Goal: Transaction & Acquisition: Purchase product/service

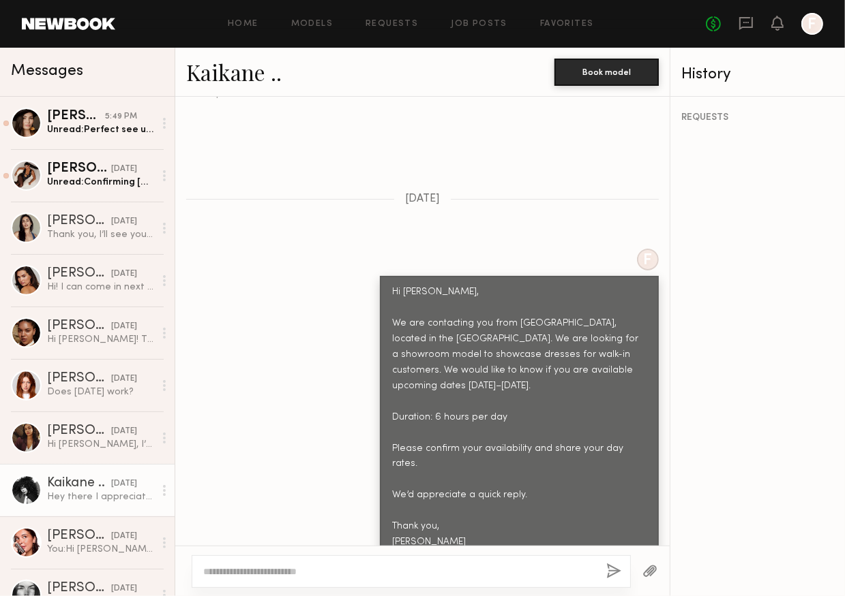
scroll to position [449, 0]
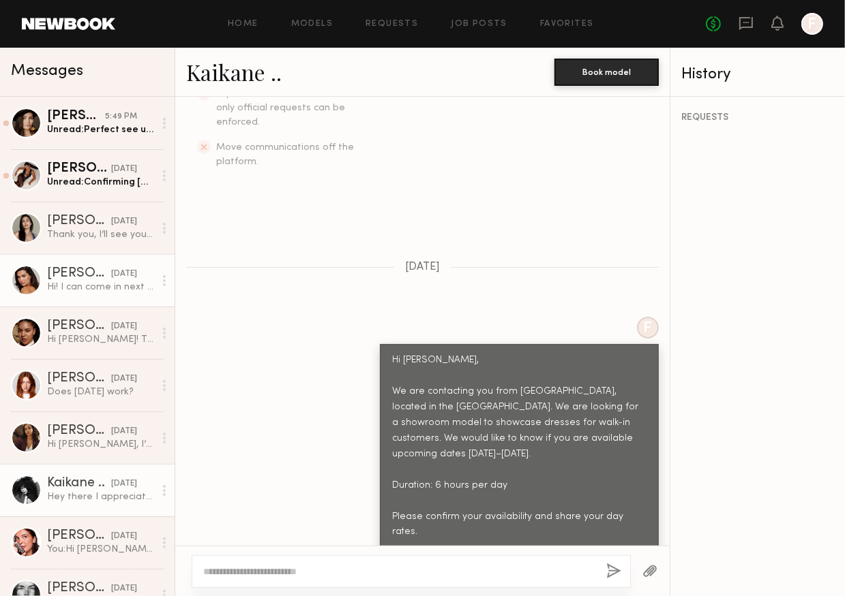
click at [55, 286] on div "Hi! I can come in next week" at bounding box center [100, 287] width 107 height 13
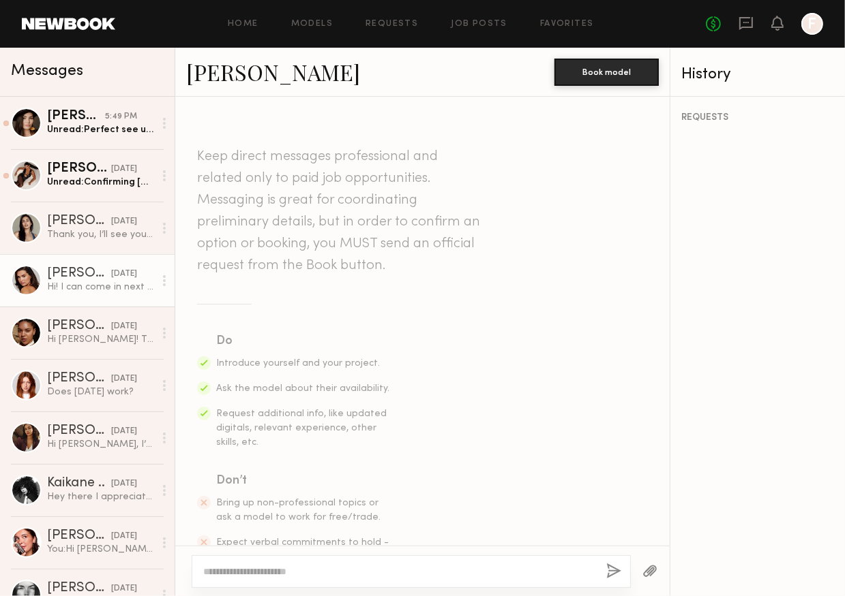
scroll to position [451, 0]
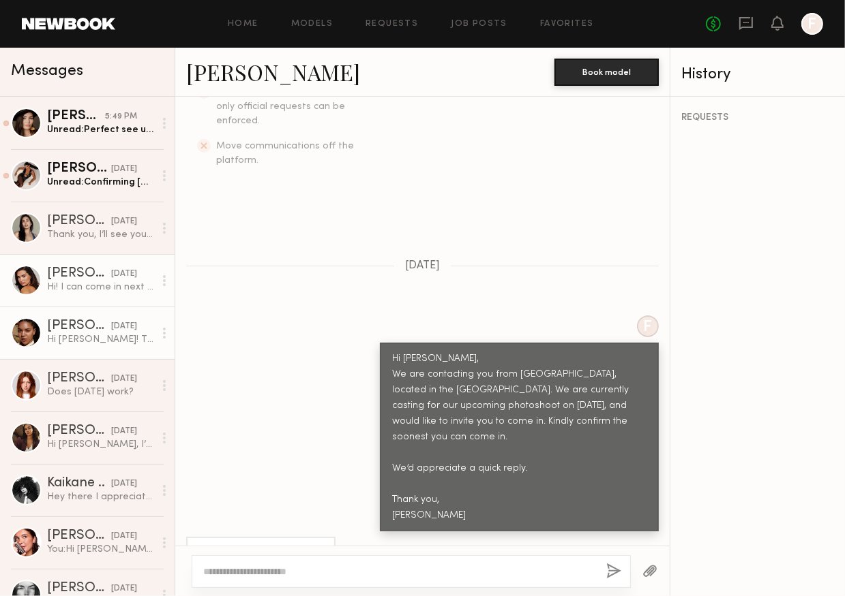
click at [80, 343] on div "Hi Emeli! Thanks so much for reaching out, unfortunately i’ll be out of town 10…" at bounding box center [100, 339] width 107 height 13
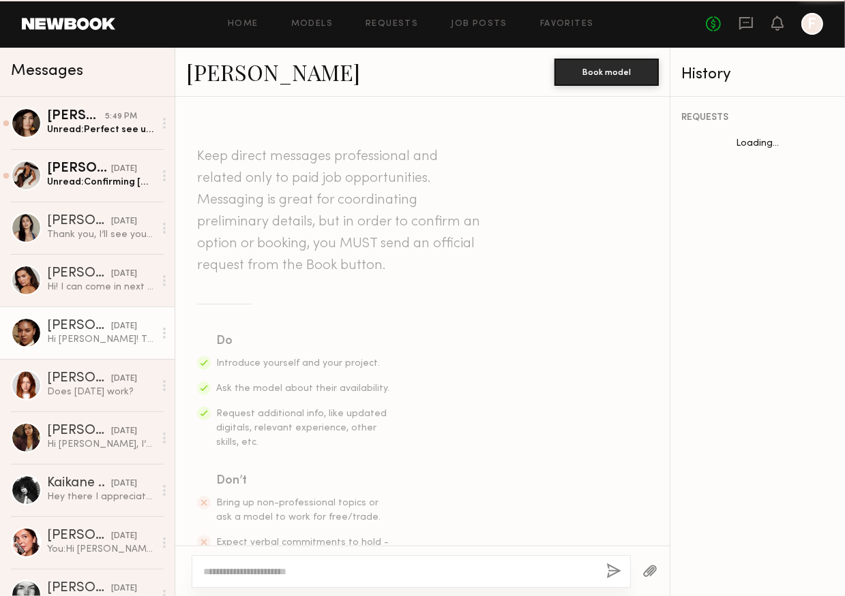
scroll to position [891, 0]
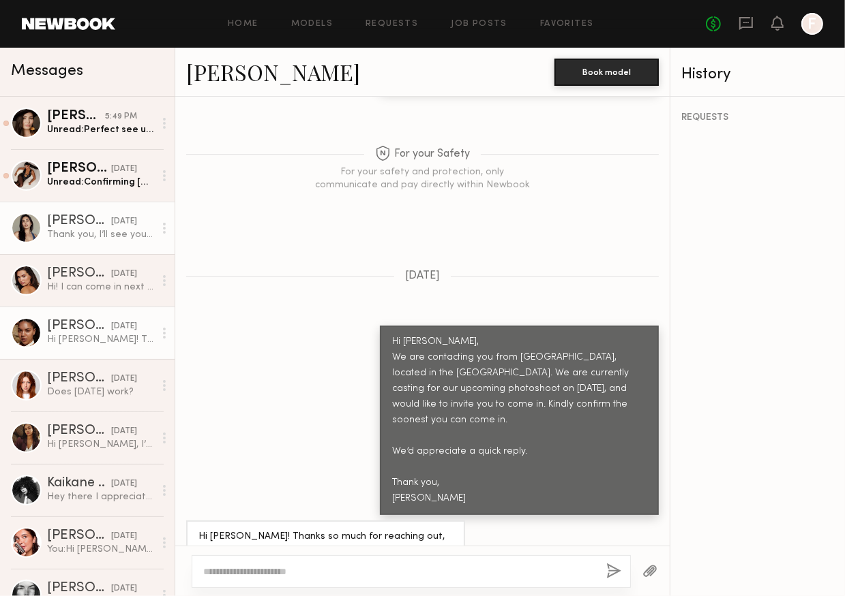
click at [72, 237] on div "Thank you, I’ll see you then!" at bounding box center [100, 234] width 107 height 13
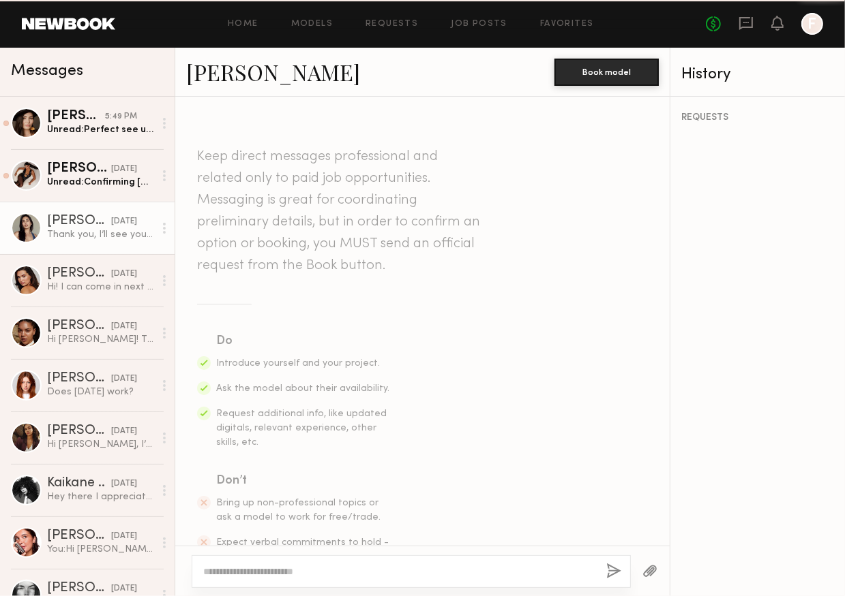
scroll to position [941, 0]
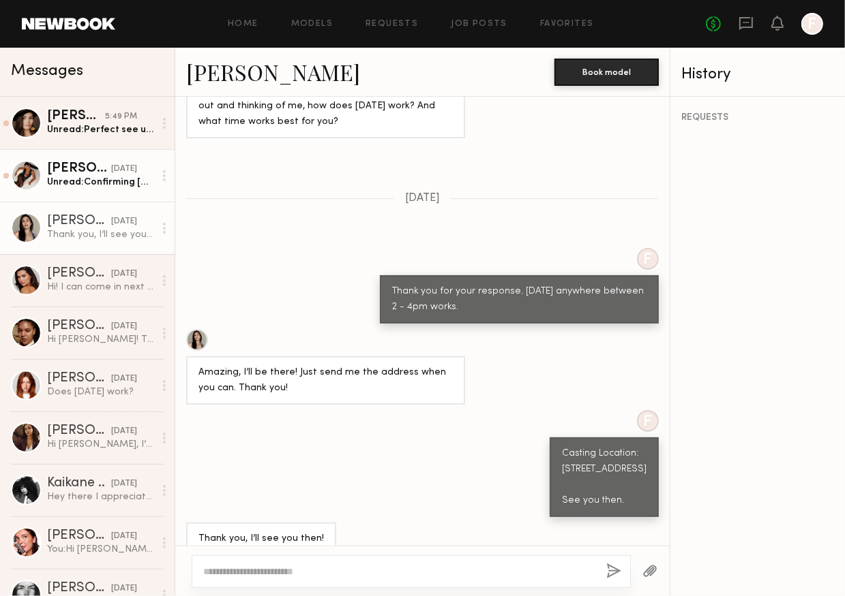
click at [52, 176] on div "Karina V." at bounding box center [79, 169] width 64 height 14
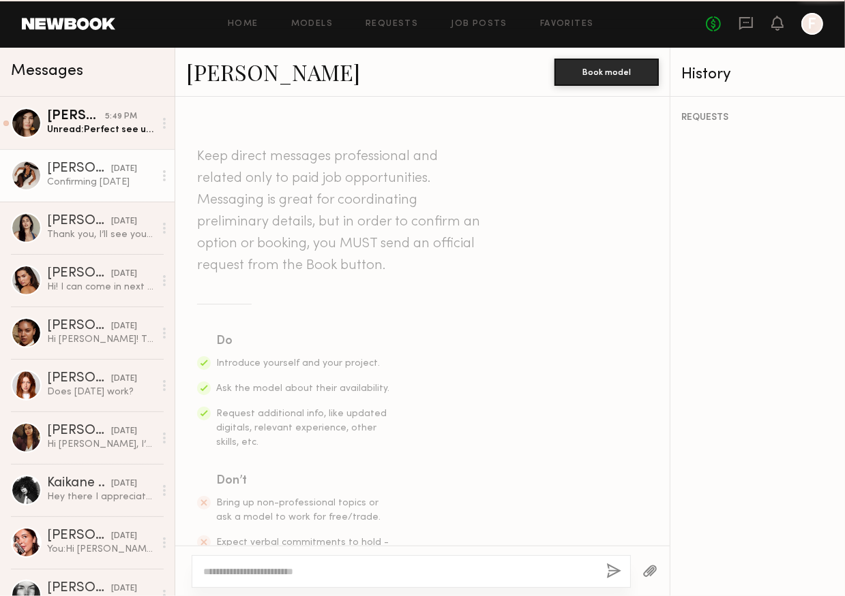
scroll to position [941, 0]
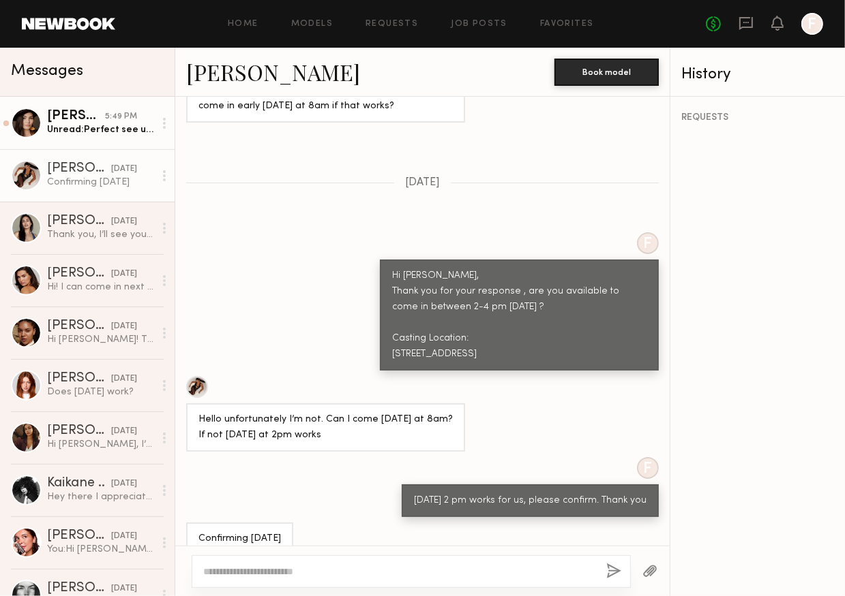
click at [85, 136] on div "Unread: Perfect see u tomorrow" at bounding box center [100, 129] width 107 height 13
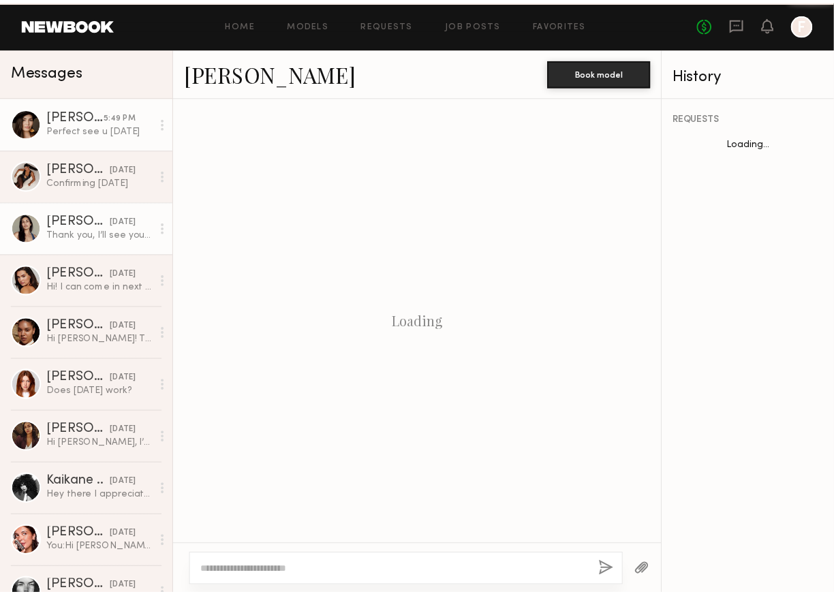
scroll to position [1020, 0]
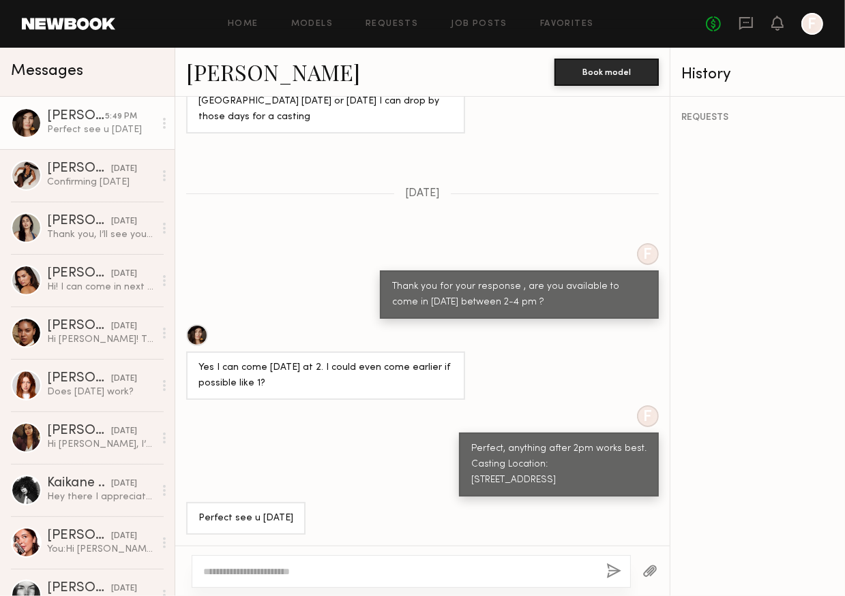
click at [216, 66] on link "Elisa K." at bounding box center [273, 71] width 174 height 29
click at [240, 26] on link "Home" at bounding box center [243, 24] width 31 height 9
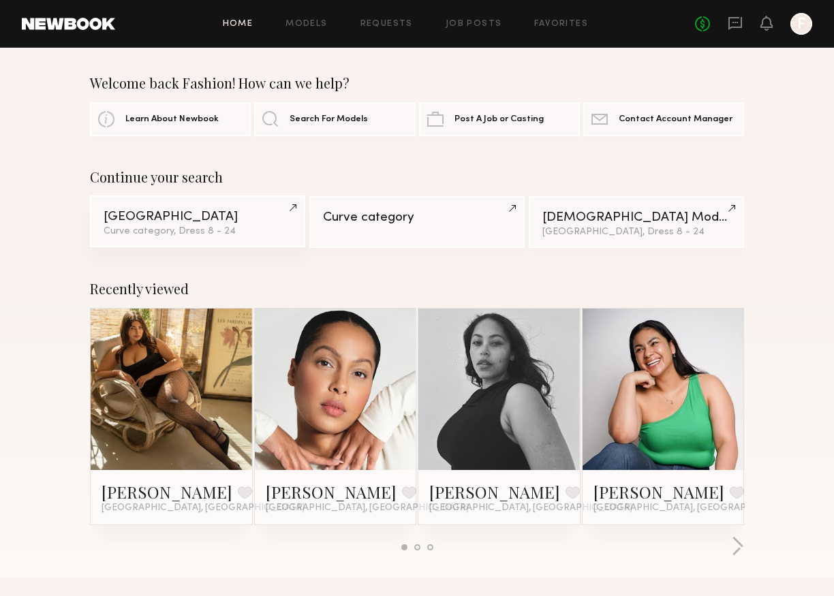
click at [172, 218] on div "Los Angeles" at bounding box center [198, 217] width 188 height 13
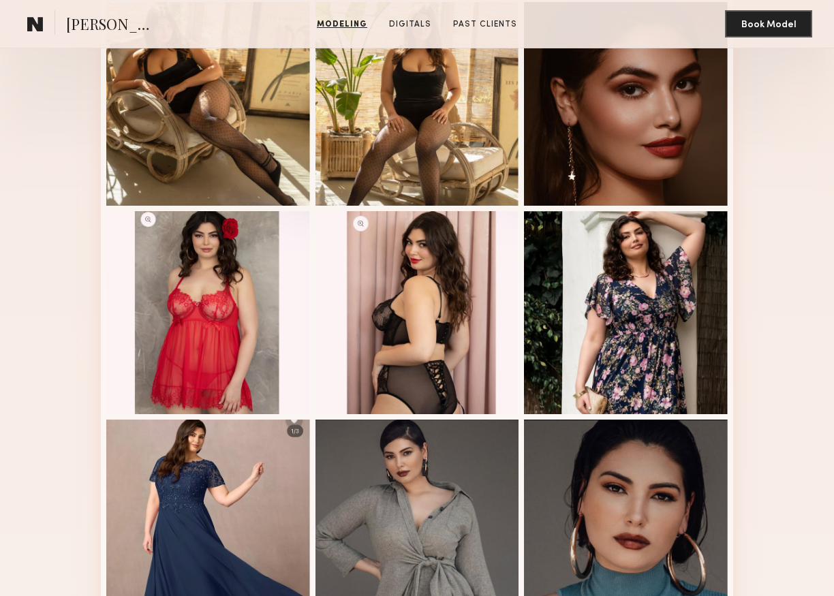
scroll to position [409, 0]
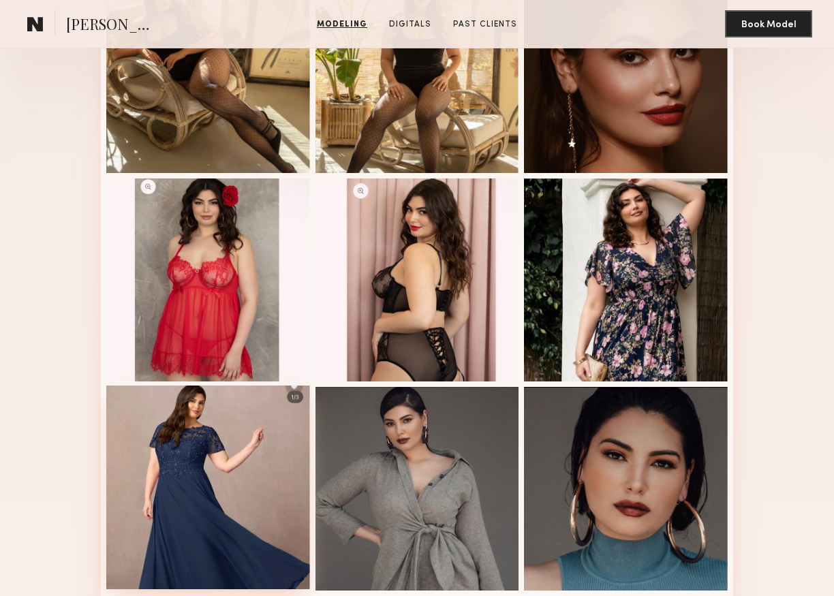
click at [246, 511] on div at bounding box center [208, 488] width 204 height 204
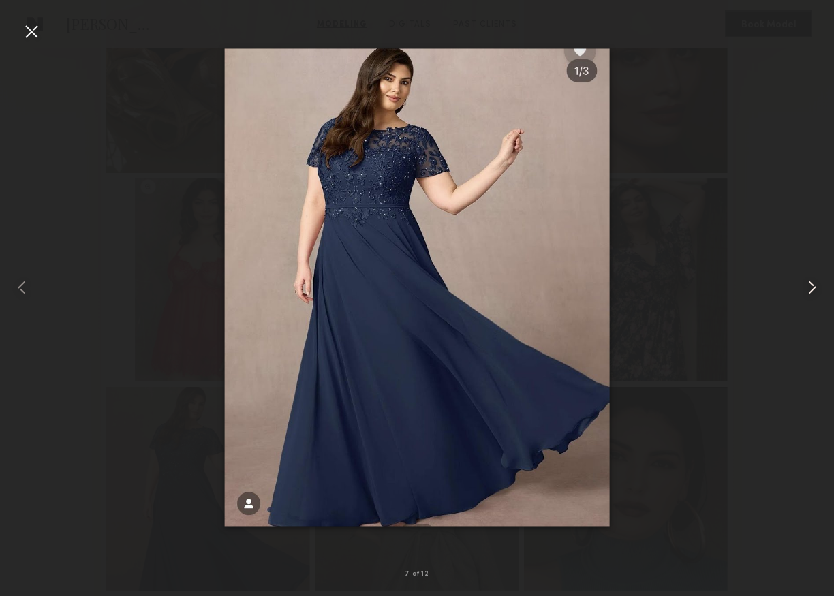
click at [818, 289] on common-icon at bounding box center [813, 288] width 22 height 22
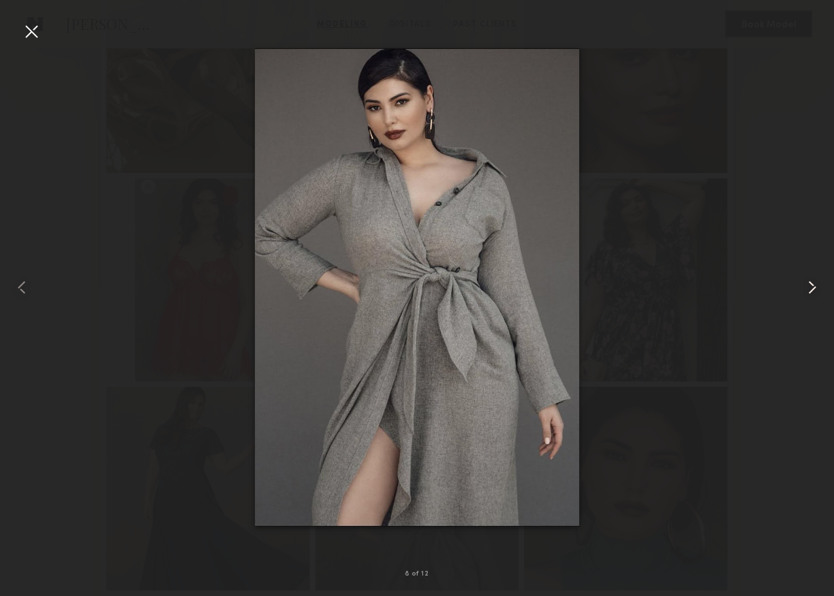
click at [818, 289] on common-icon at bounding box center [813, 288] width 22 height 22
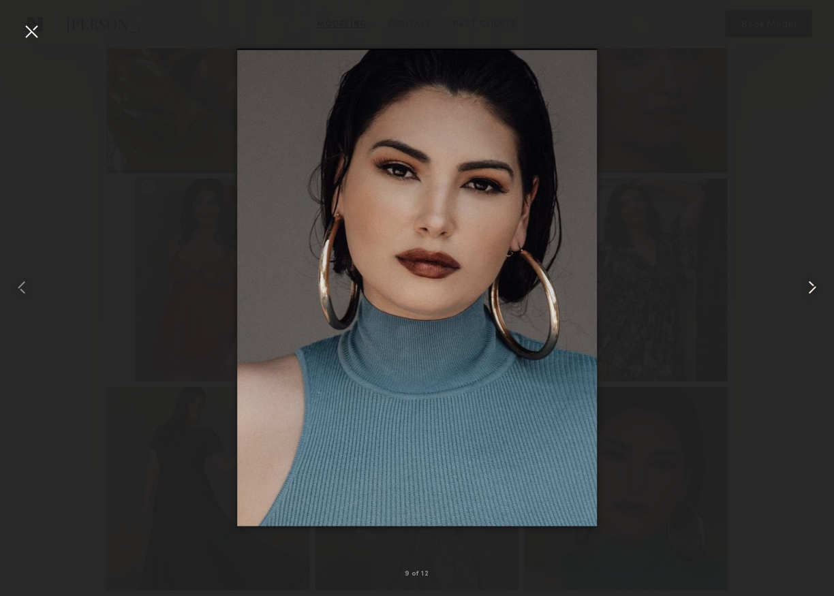
click at [818, 289] on common-icon at bounding box center [813, 288] width 22 height 22
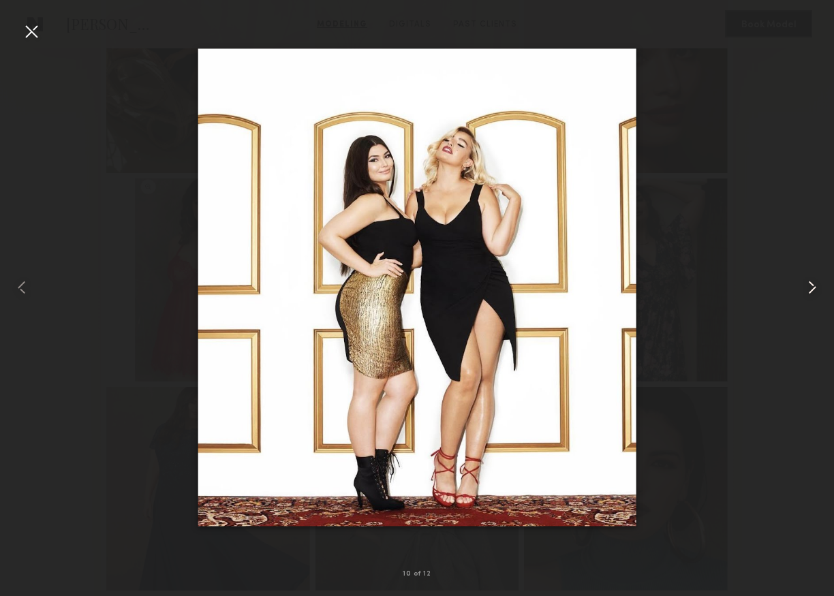
click at [818, 289] on common-icon at bounding box center [813, 288] width 22 height 22
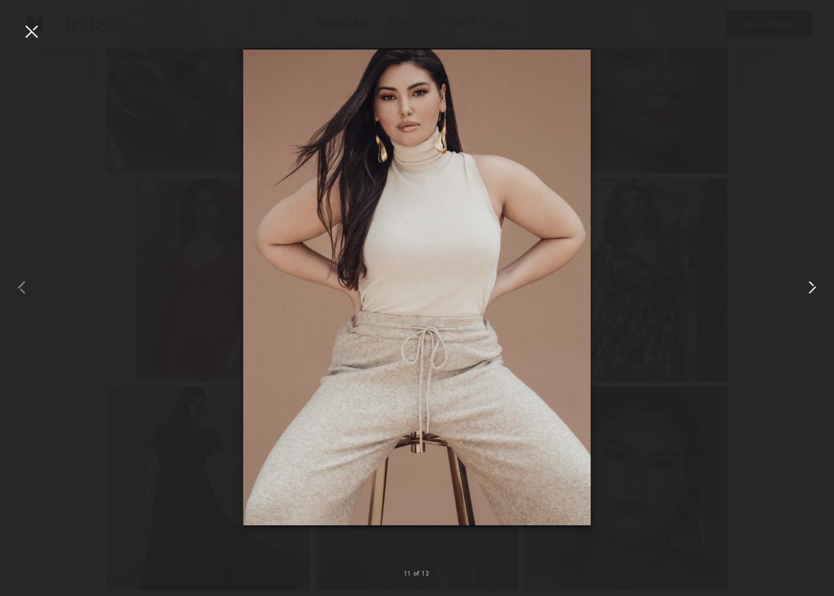
click at [819, 290] on common-icon at bounding box center [813, 288] width 22 height 22
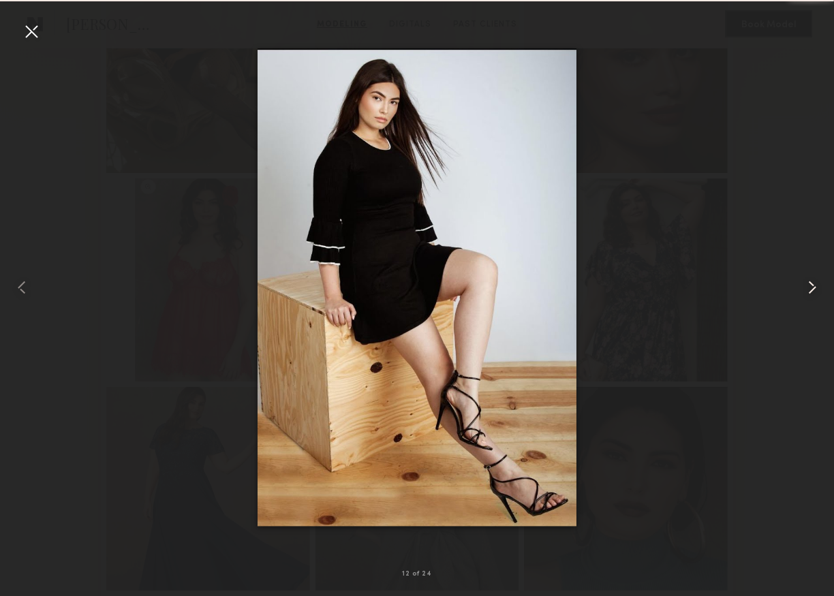
click at [819, 289] on common-icon at bounding box center [813, 288] width 22 height 22
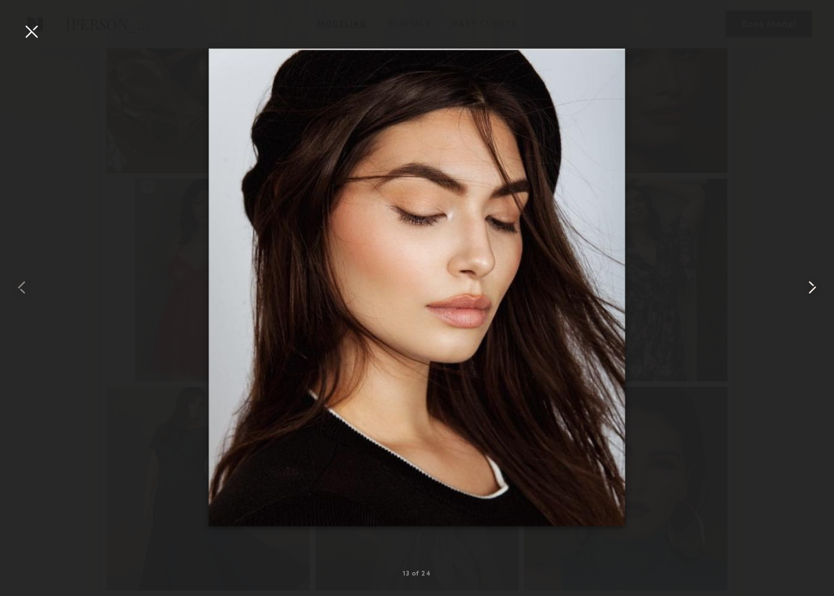
click at [819, 289] on common-icon at bounding box center [813, 288] width 22 height 22
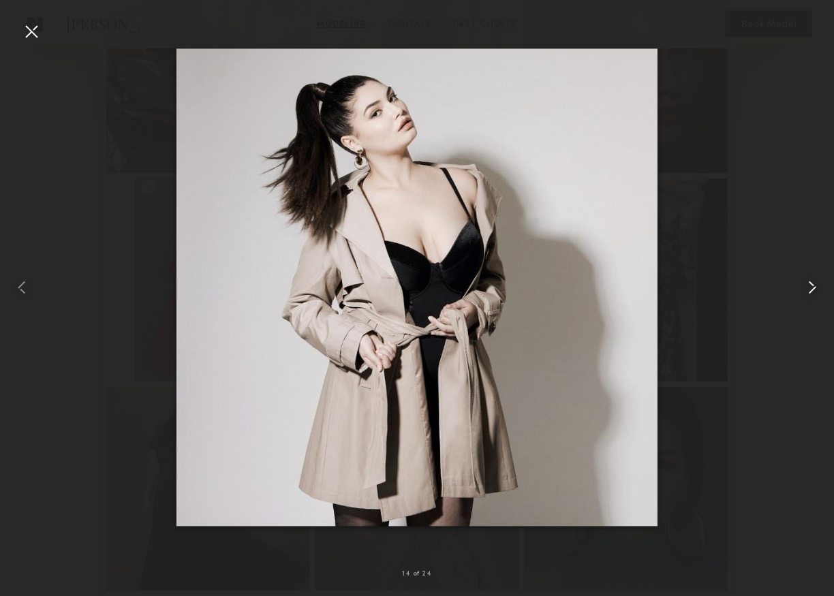
click at [819, 289] on common-icon at bounding box center [813, 288] width 22 height 22
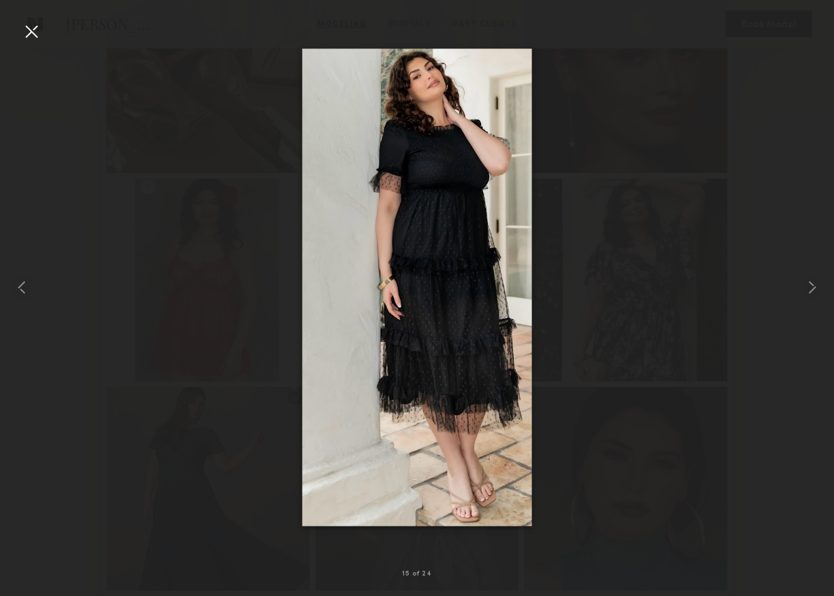
click at [38, 35] on div at bounding box center [31, 31] width 22 height 22
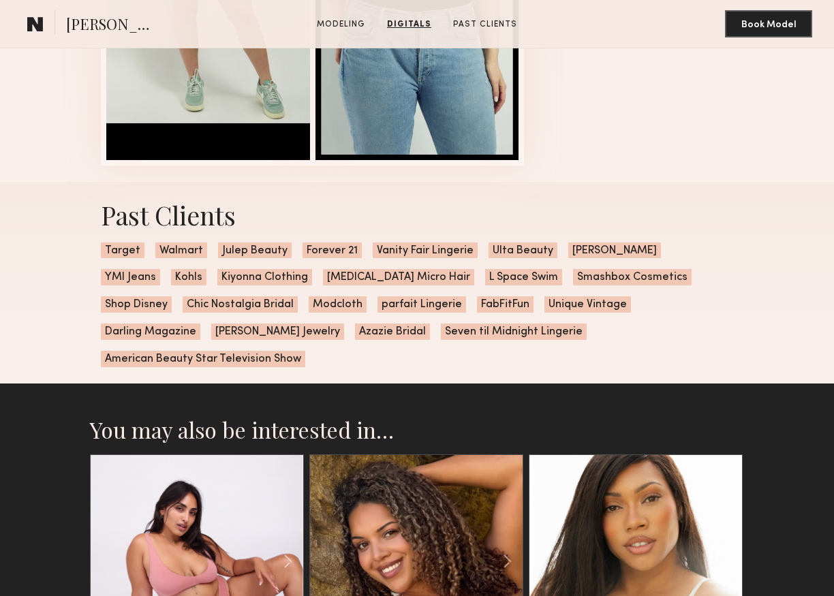
scroll to position [1909, 0]
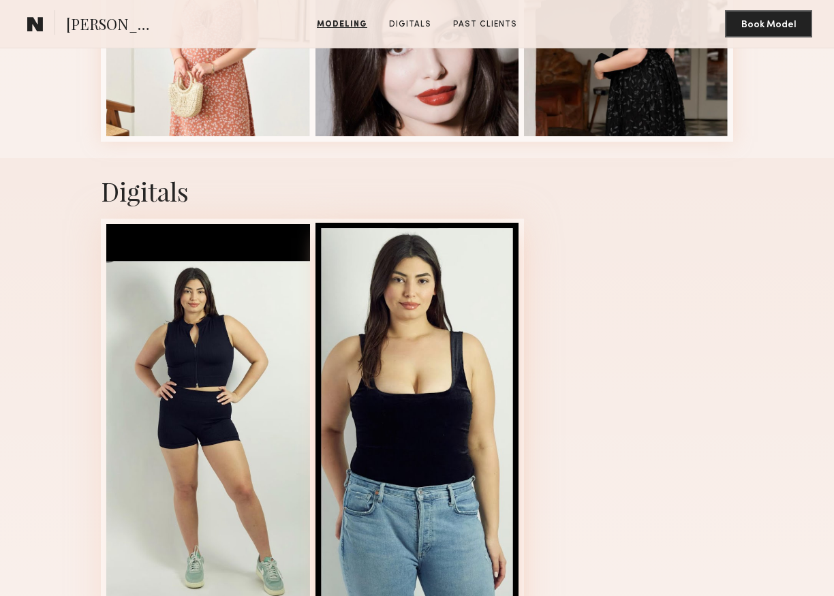
click at [384, 360] on div at bounding box center [418, 429] width 204 height 412
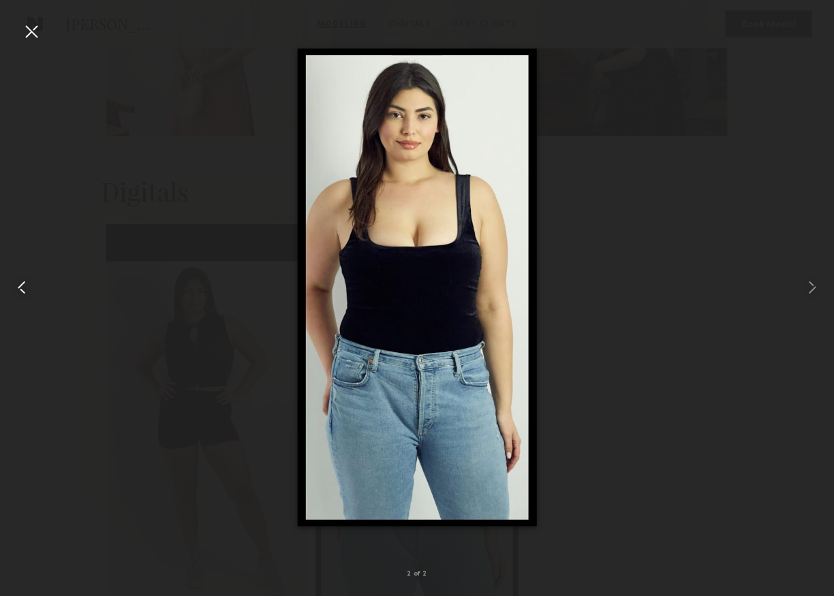
click at [10, 292] on div at bounding box center [16, 287] width 33 height 531
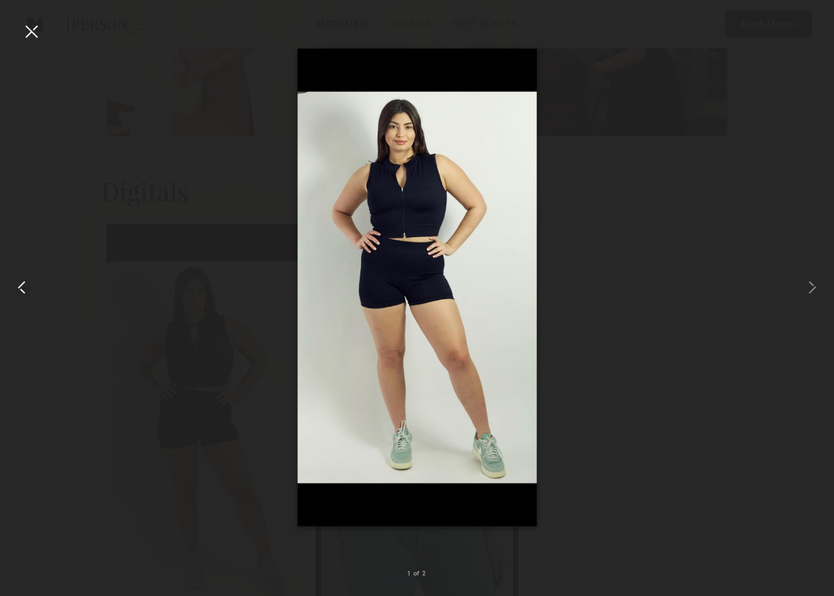
click at [10, 292] on div at bounding box center [16, 287] width 33 height 531
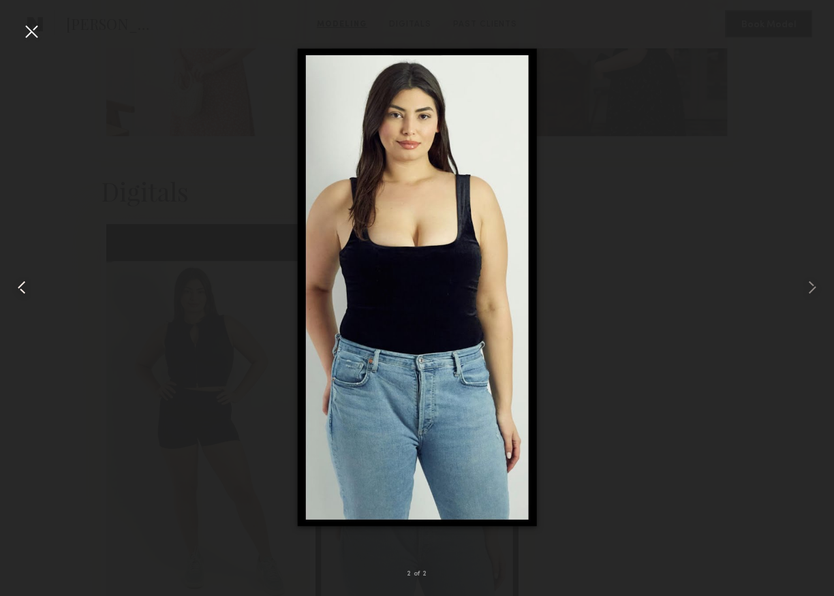
click at [10, 292] on div at bounding box center [16, 287] width 33 height 531
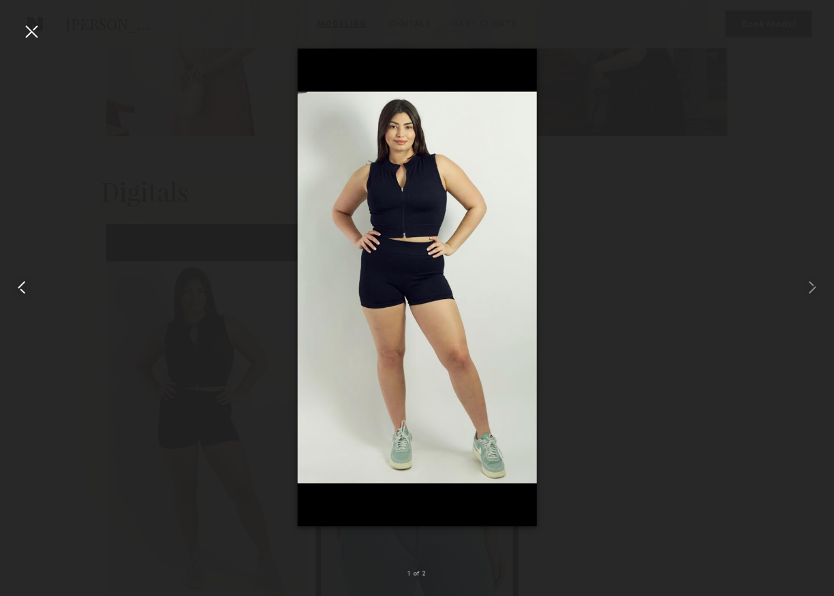
click at [10, 292] on div at bounding box center [16, 287] width 33 height 531
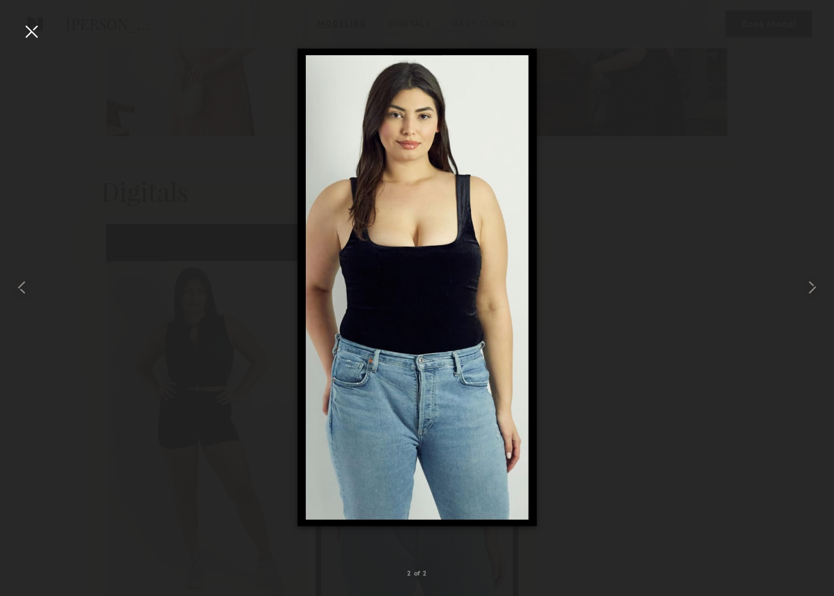
click at [35, 39] on div at bounding box center [31, 31] width 22 height 22
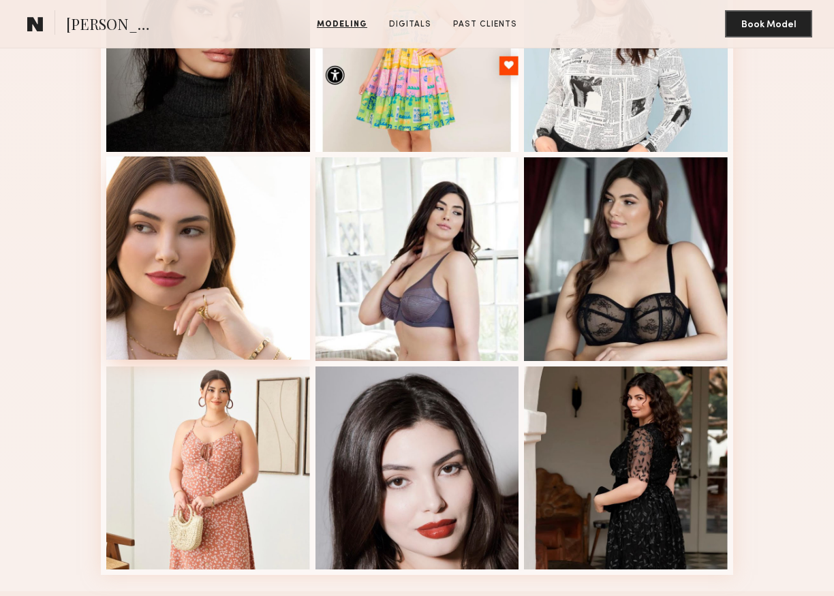
scroll to position [1432, 0]
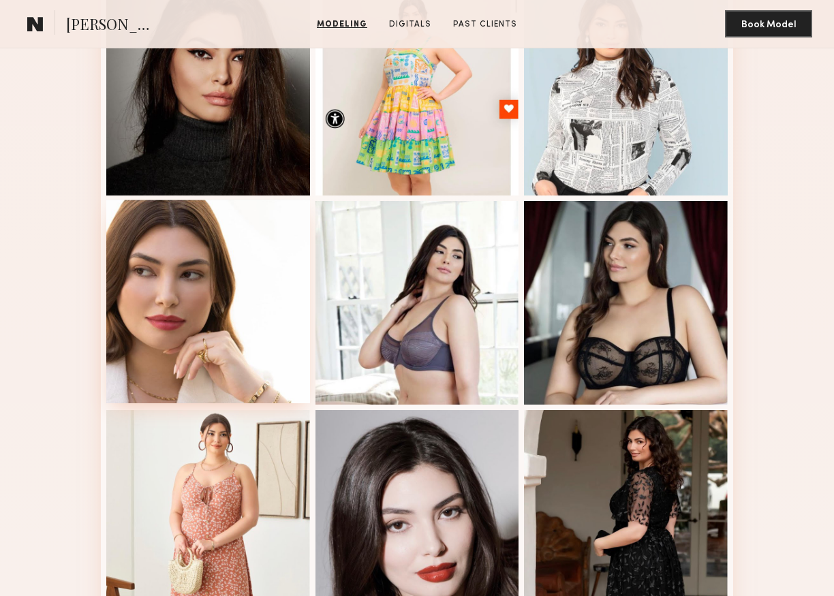
click at [250, 371] on div at bounding box center [208, 302] width 204 height 204
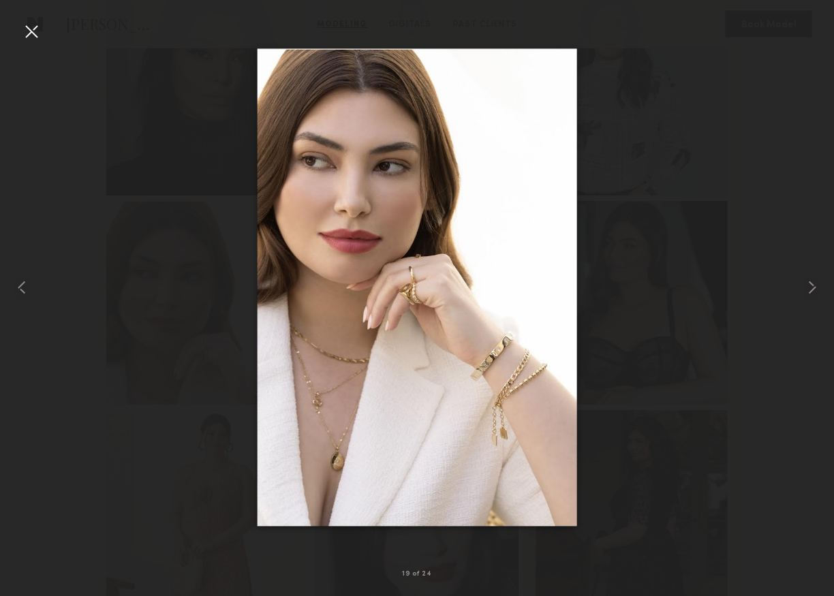
click at [28, 37] on div at bounding box center [31, 31] width 22 height 22
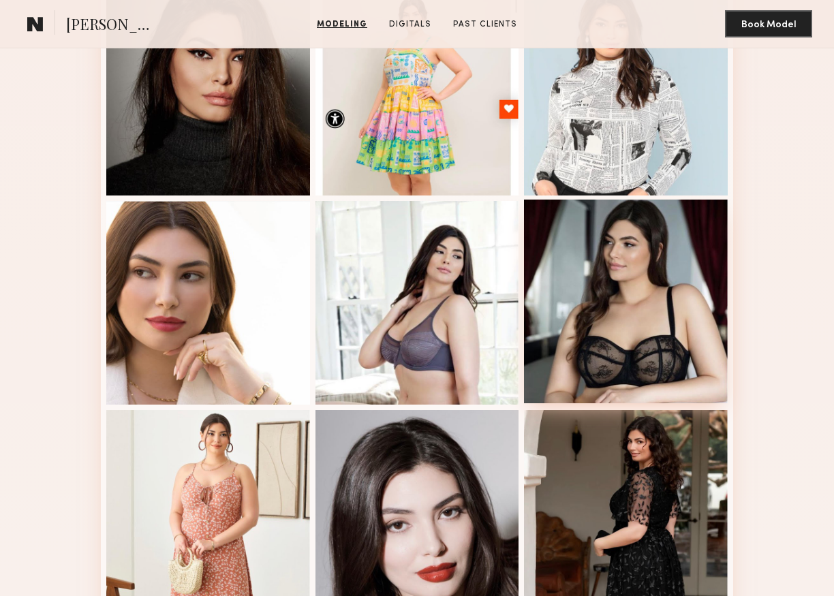
click at [642, 305] on div at bounding box center [626, 302] width 204 height 204
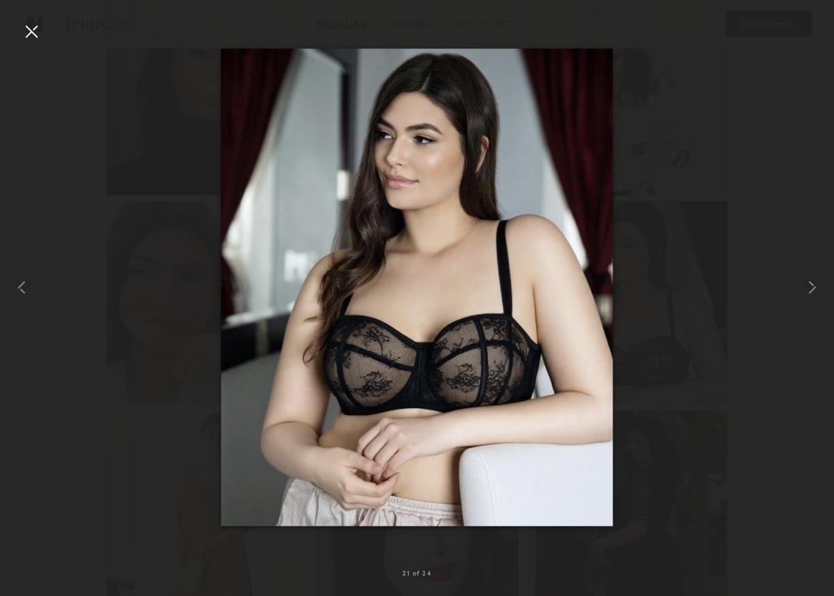
click at [35, 29] on div at bounding box center [31, 31] width 22 height 22
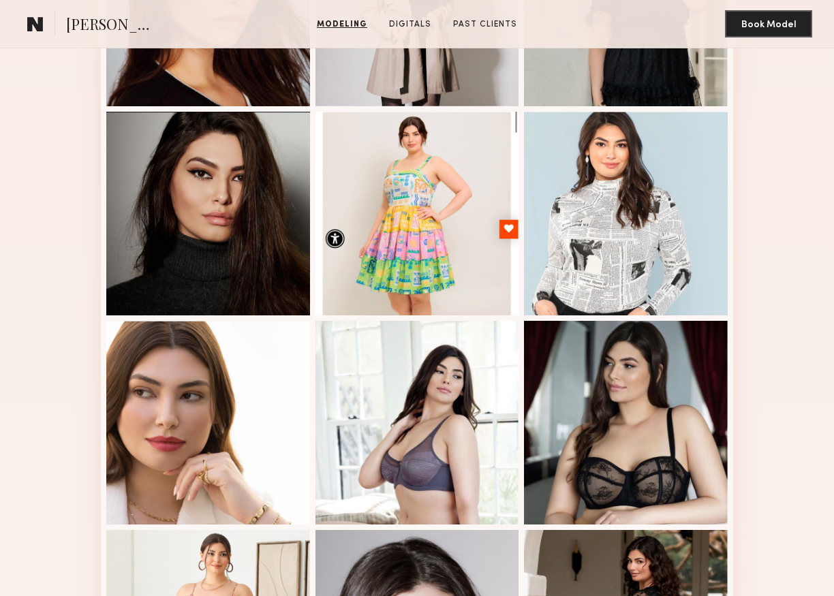
scroll to position [1159, 0]
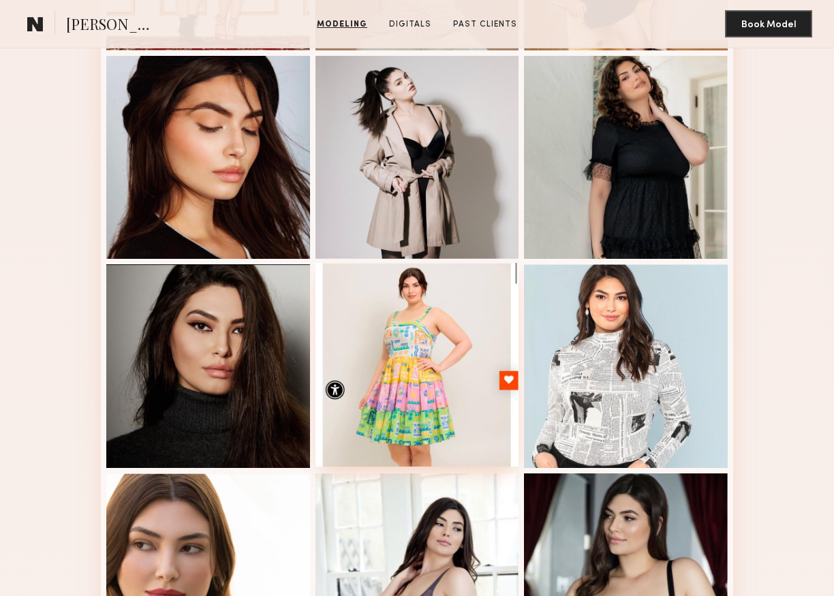
click at [411, 406] on div at bounding box center [418, 365] width 204 height 204
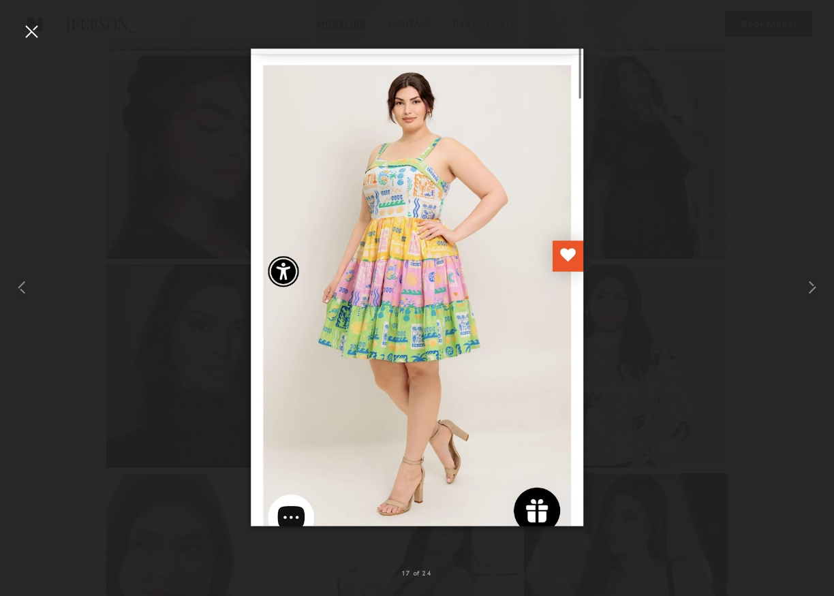
click at [38, 31] on div at bounding box center [31, 31] width 22 height 22
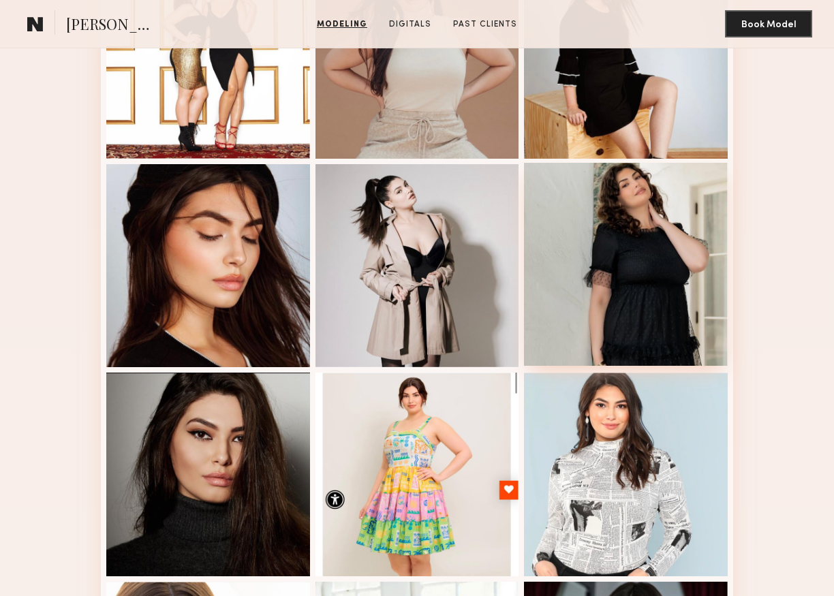
scroll to position [954, 0]
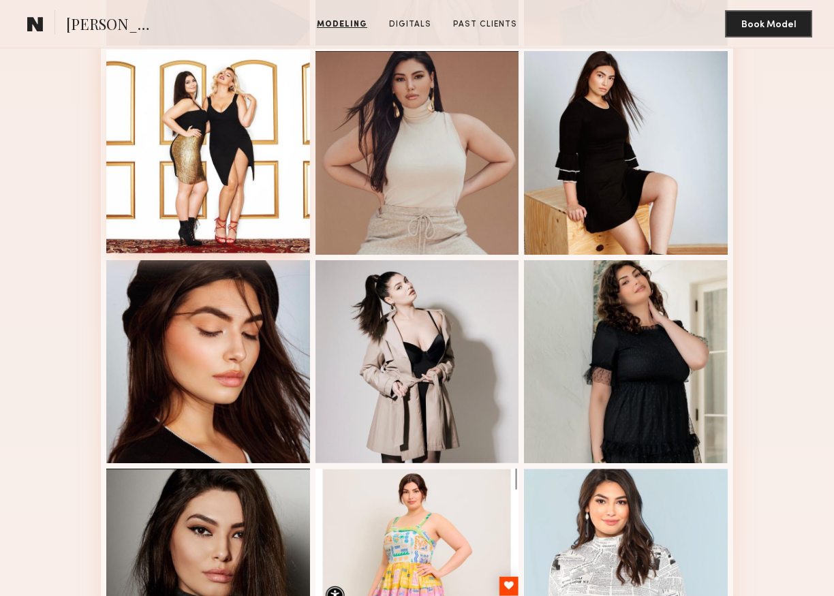
click at [147, 136] on div at bounding box center [208, 152] width 204 height 204
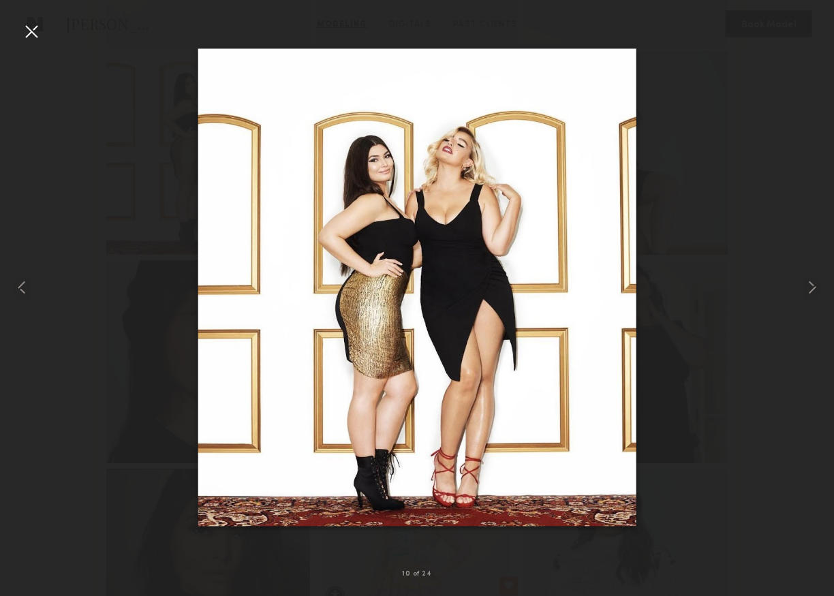
click at [42, 37] on div at bounding box center [31, 31] width 22 height 22
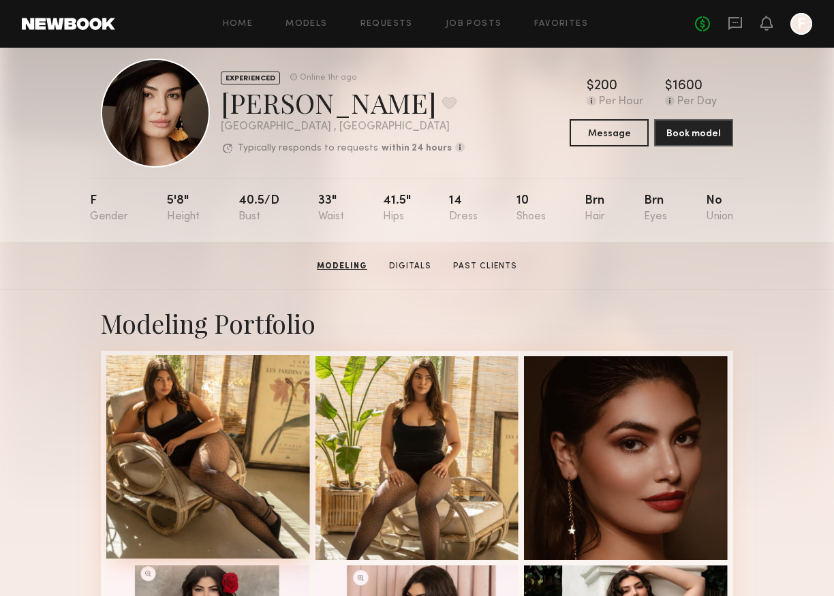
scroll to position [0, 0]
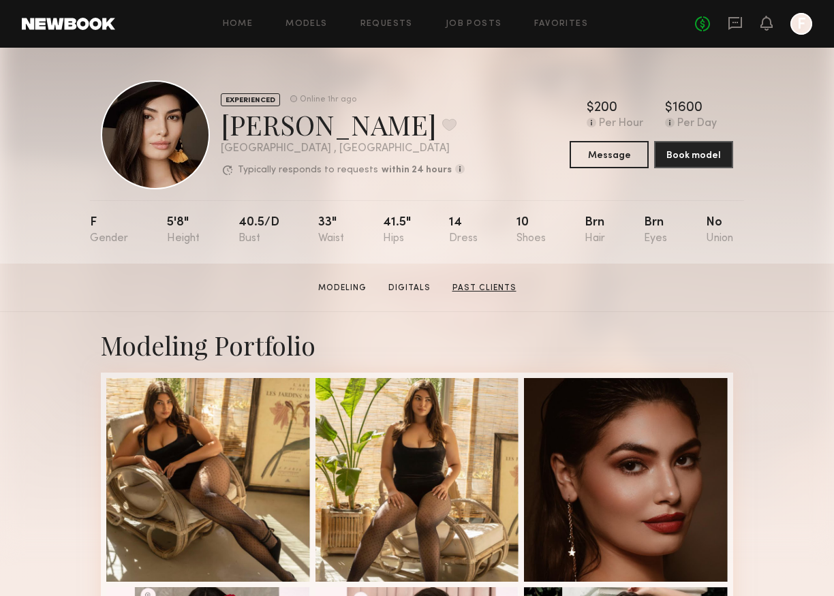
click at [472, 291] on link "Past Clients" at bounding box center [484, 288] width 75 height 12
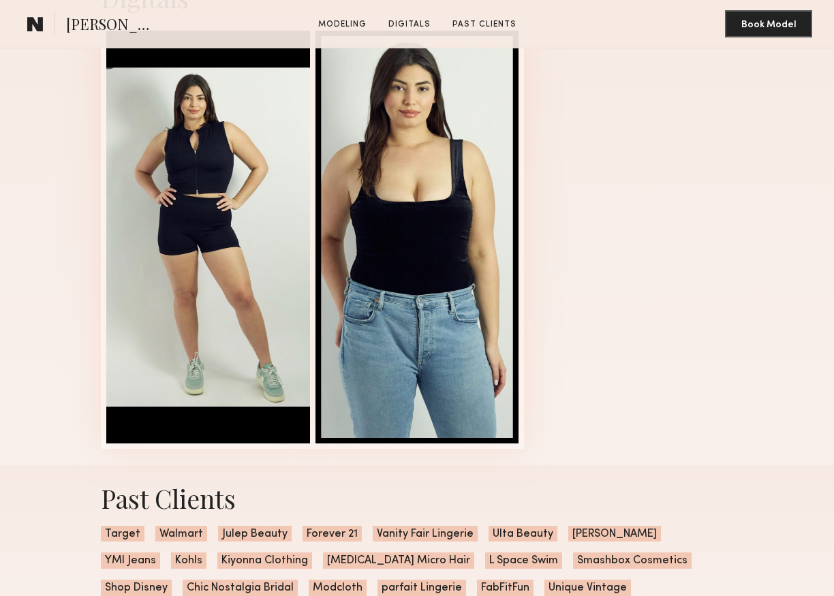
scroll to position [2491, 0]
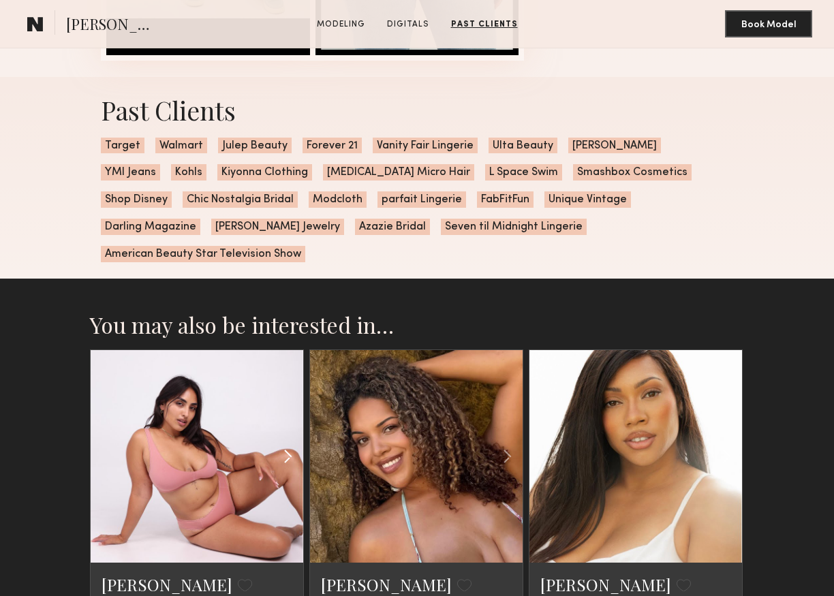
click at [288, 444] on common-icon at bounding box center [288, 457] width 20 height 26
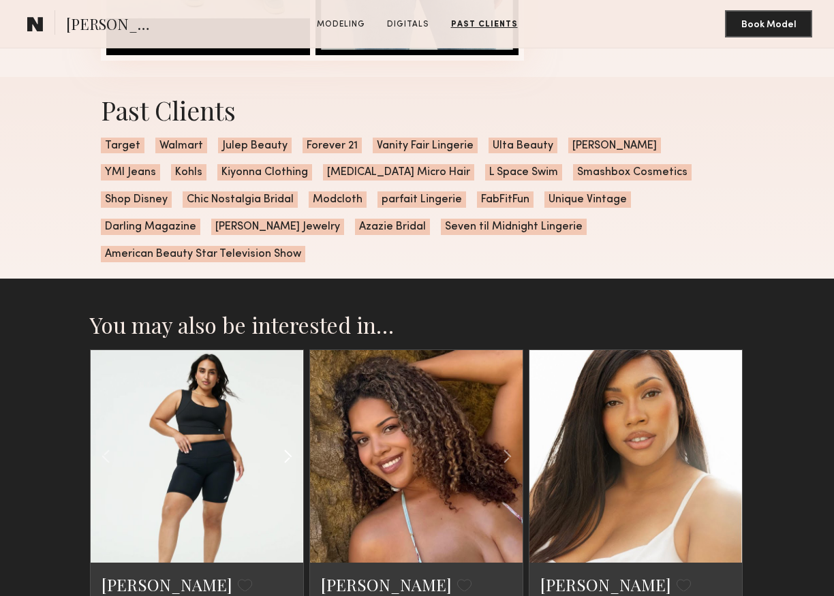
click at [288, 444] on common-icon at bounding box center [288, 457] width 20 height 26
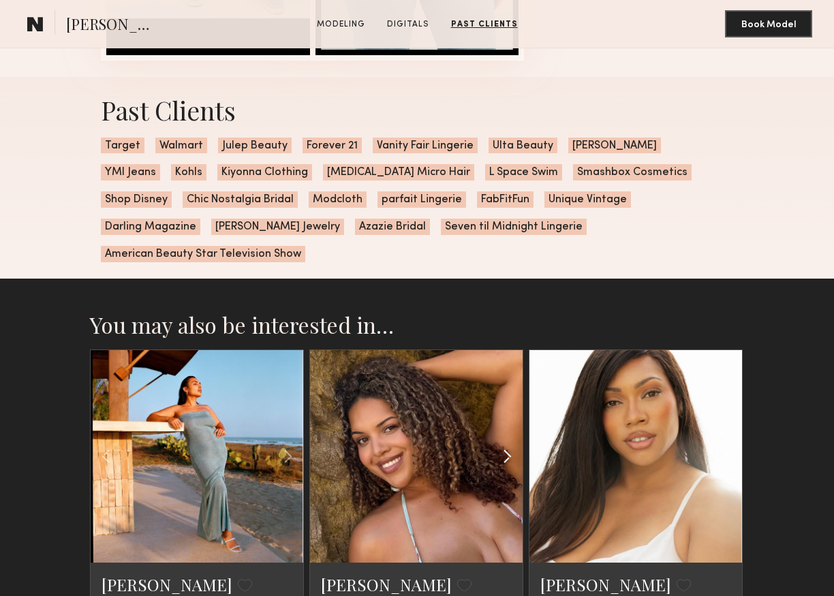
click at [508, 444] on common-icon at bounding box center [508, 457] width 20 height 26
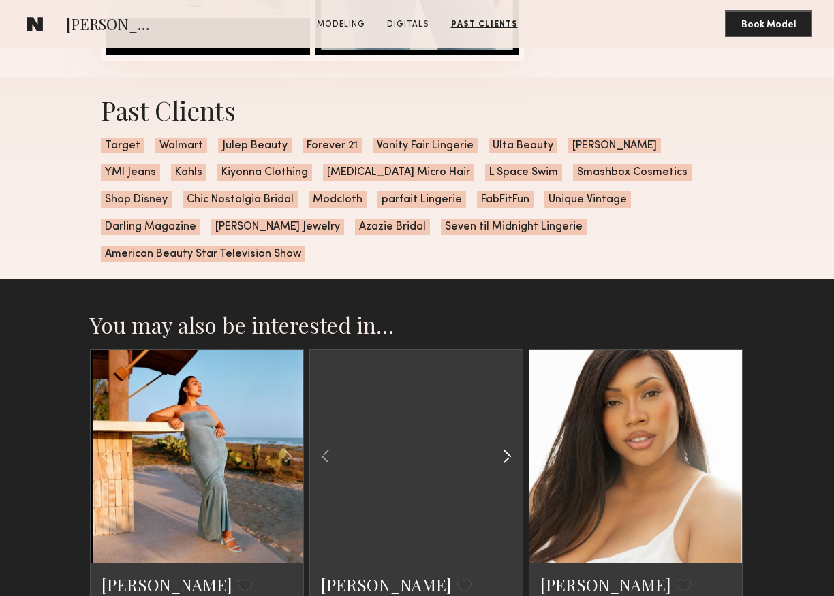
click at [504, 444] on common-icon at bounding box center [508, 457] width 20 height 26
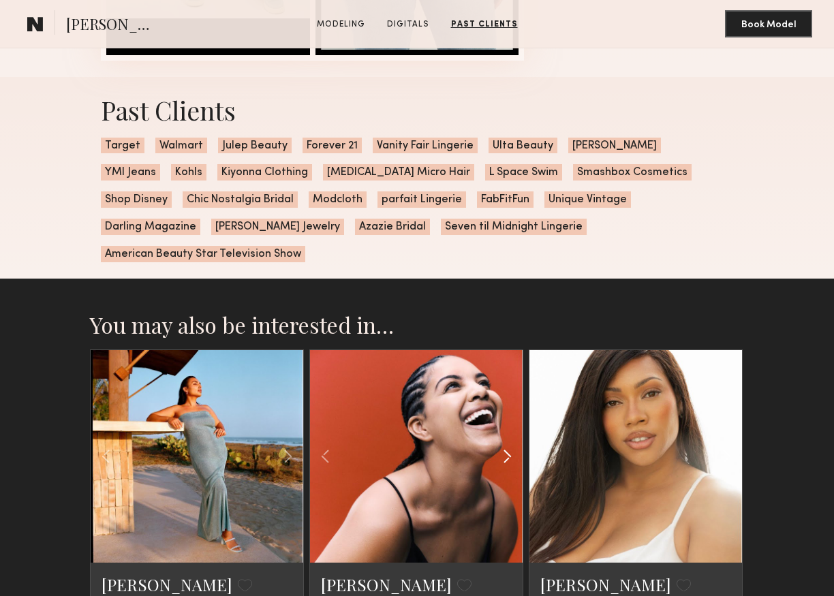
click at [504, 444] on common-icon at bounding box center [508, 457] width 20 height 26
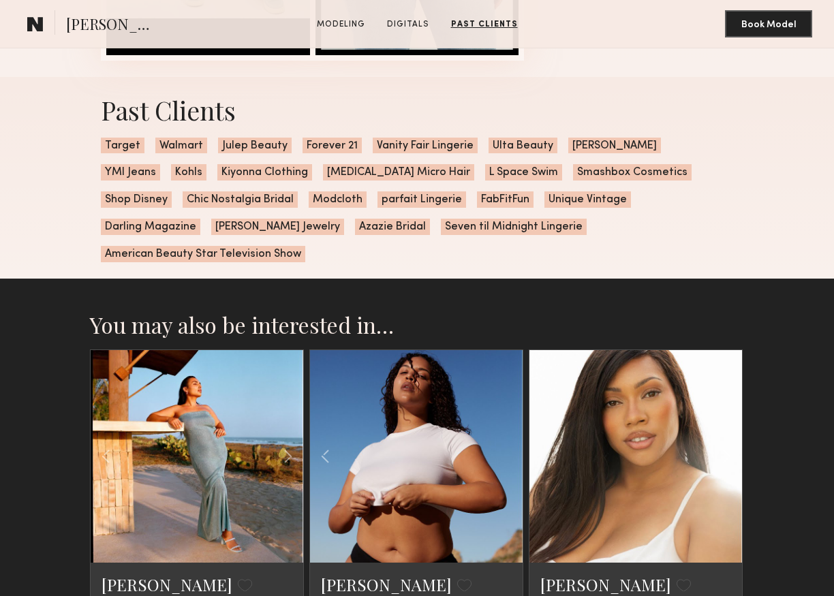
click at [504, 438] on div at bounding box center [416, 456] width 213 height 213
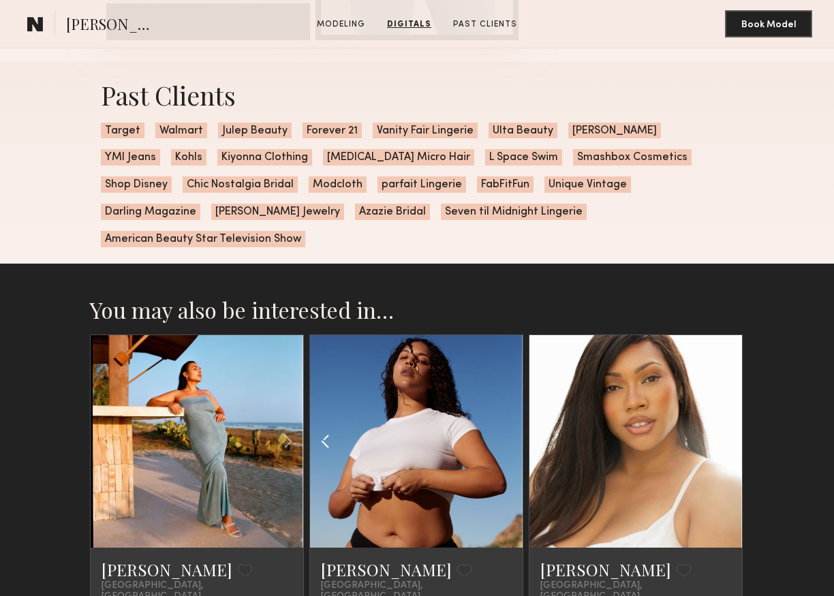
scroll to position [2483, 0]
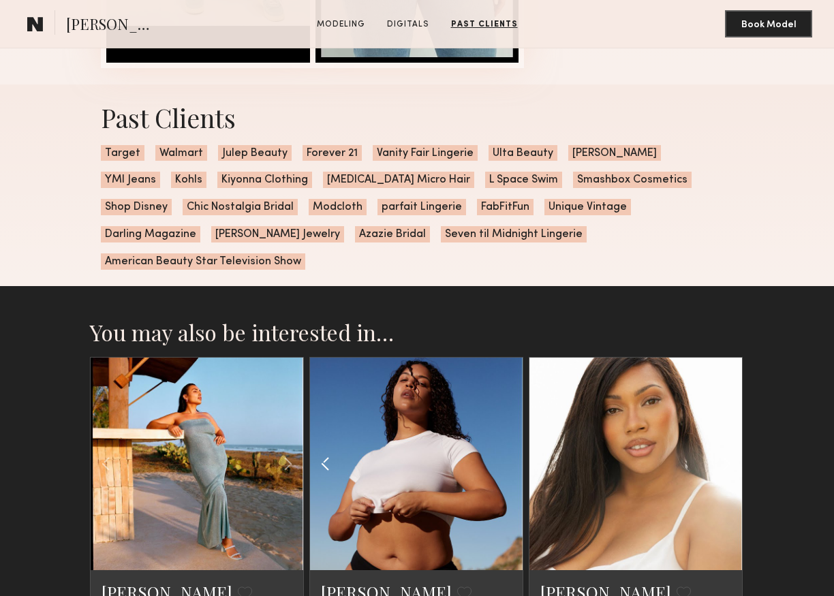
click at [329, 451] on common-icon at bounding box center [326, 464] width 20 height 26
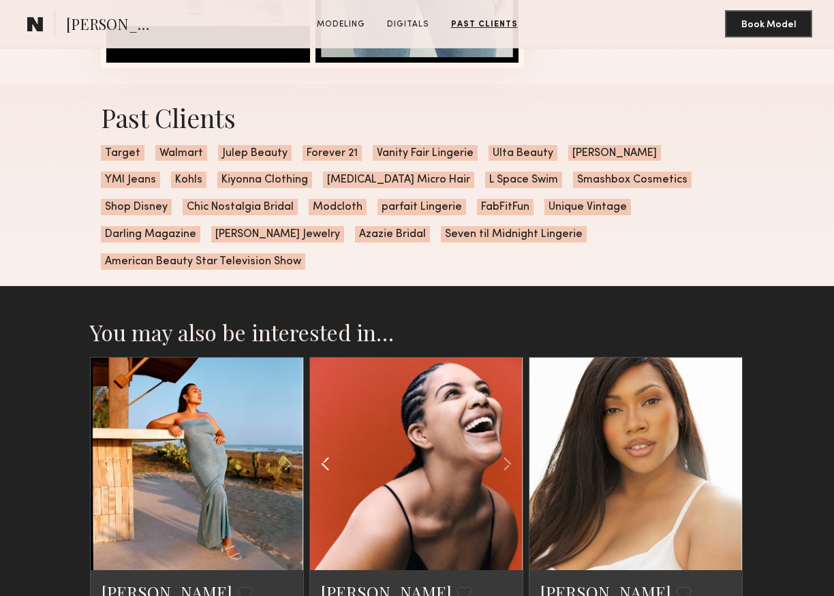
click at [329, 451] on common-icon at bounding box center [326, 464] width 20 height 26
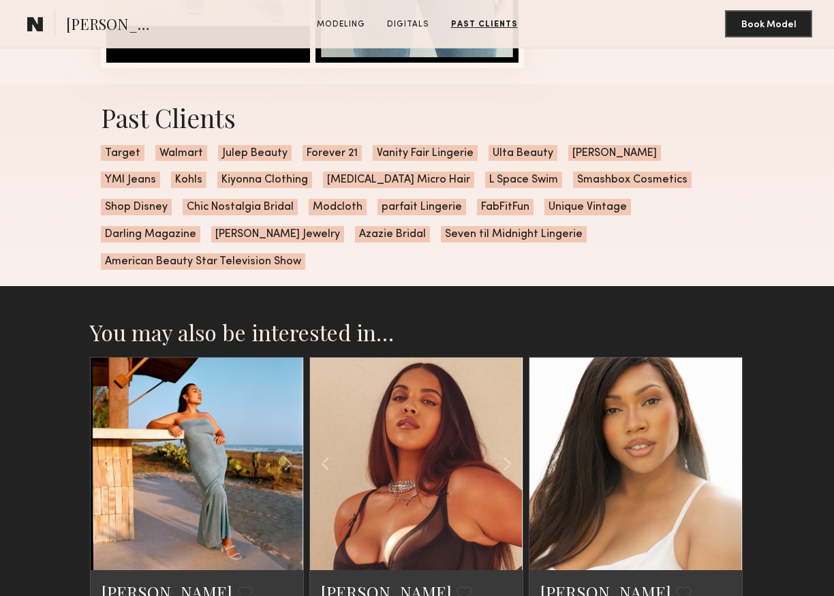
click at [328, 451] on common-icon at bounding box center [326, 464] width 20 height 26
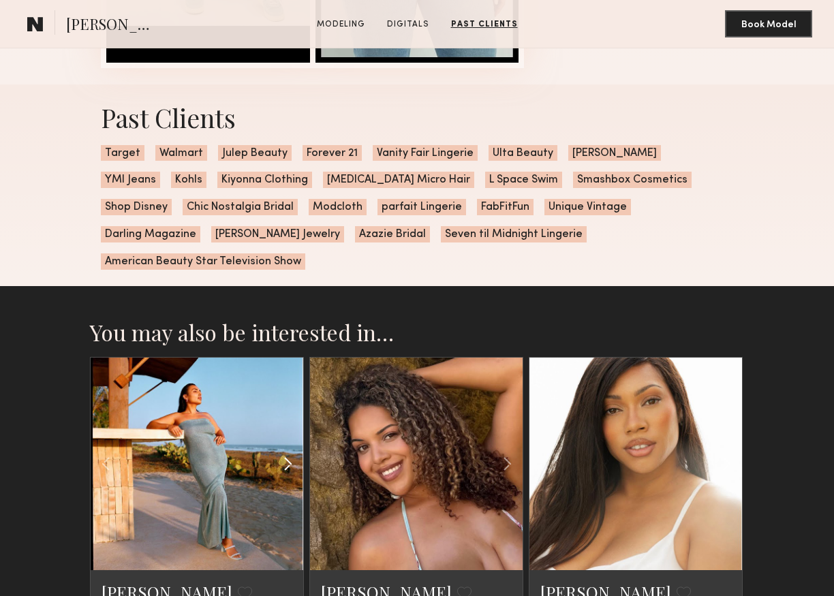
click at [286, 451] on common-icon at bounding box center [288, 464] width 20 height 26
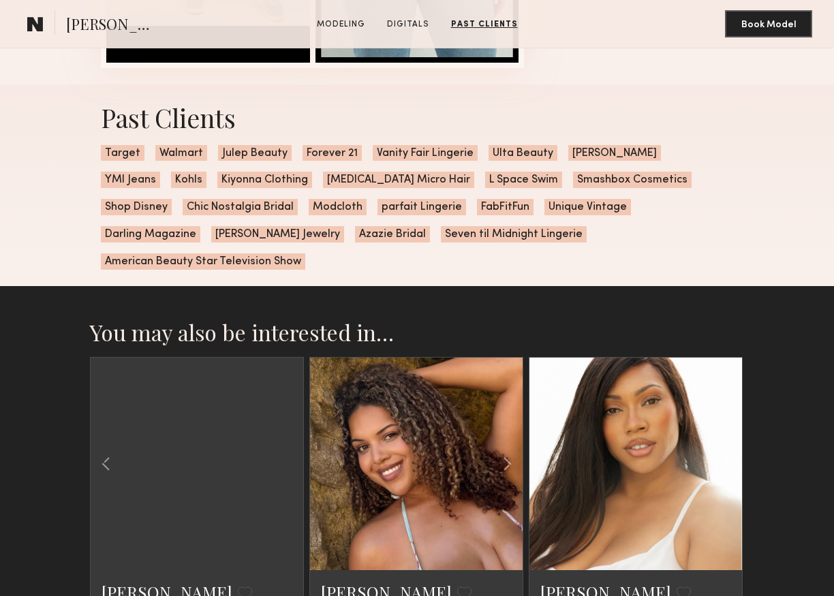
click at [286, 443] on div at bounding box center [197, 464] width 213 height 213
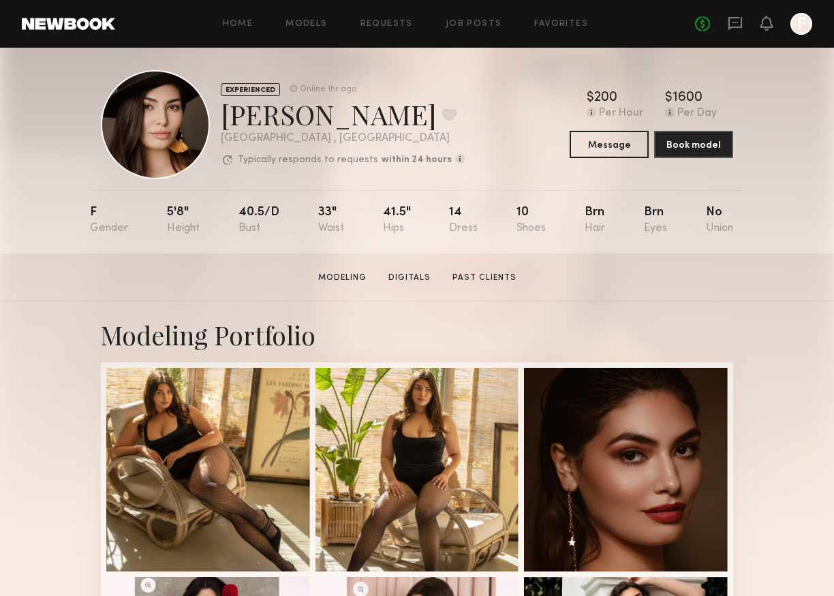
scroll to position [0, 0]
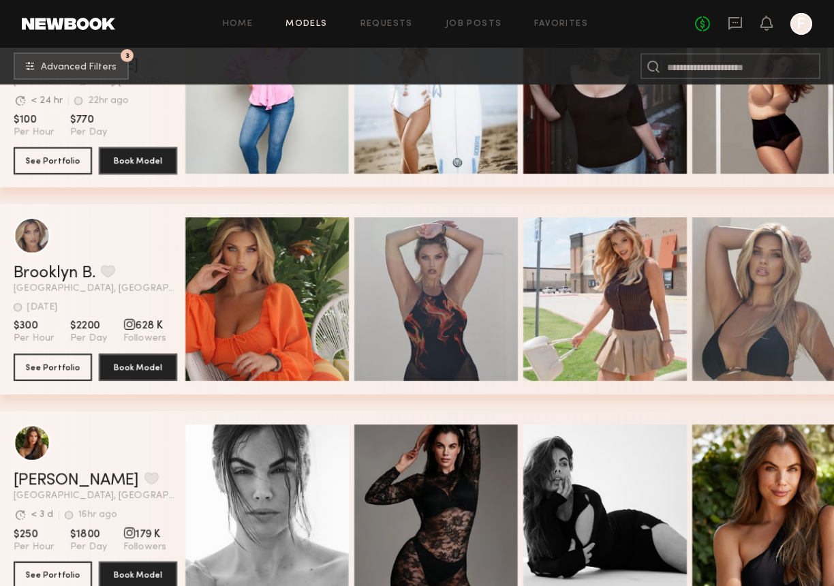
scroll to position [2803, 0]
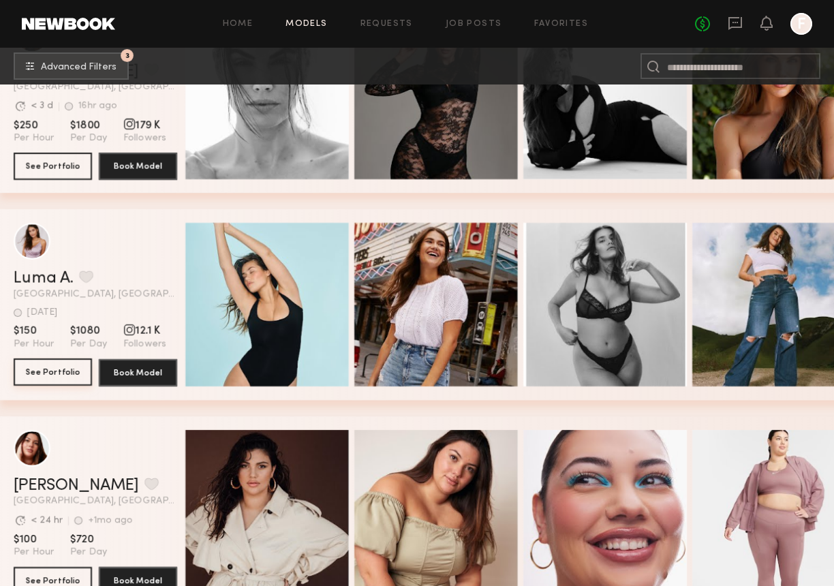
click at [67, 383] on button "See Portfolio" at bounding box center [53, 372] width 78 height 27
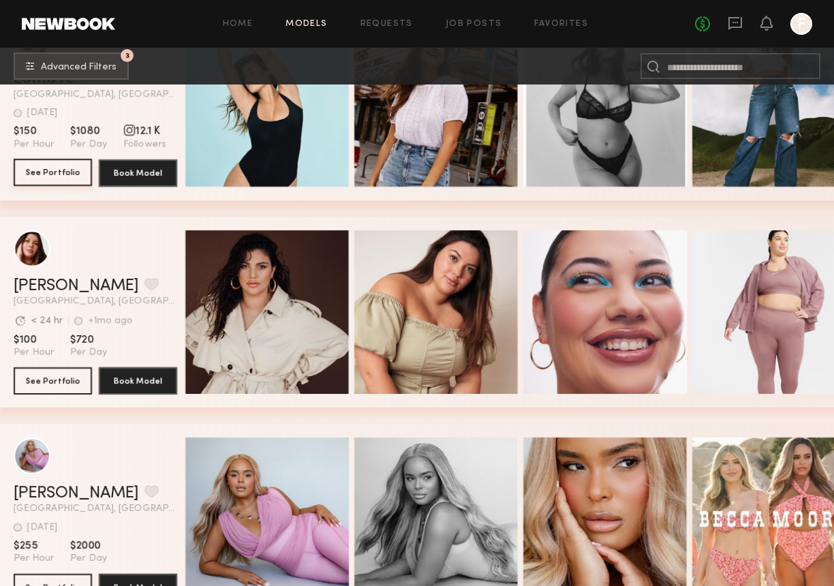
scroll to position [3008, 0]
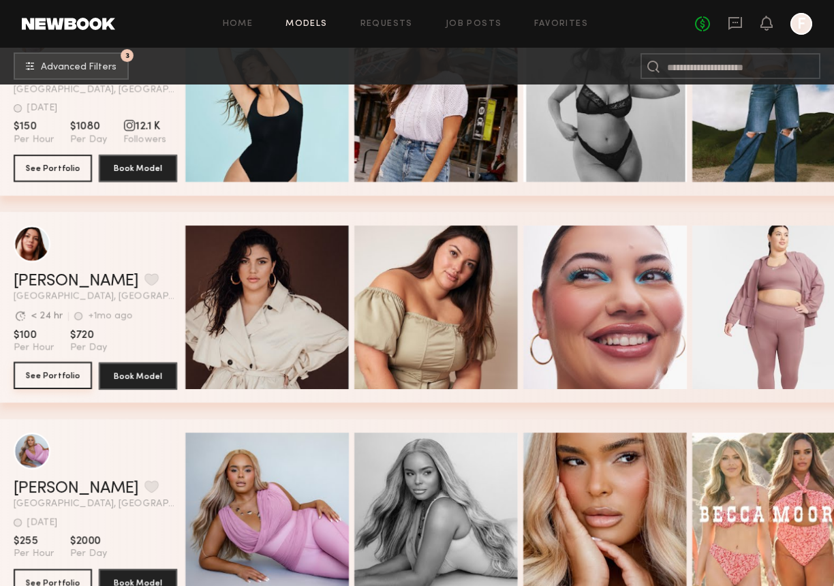
click at [68, 380] on button "See Portfolio" at bounding box center [53, 375] width 78 height 27
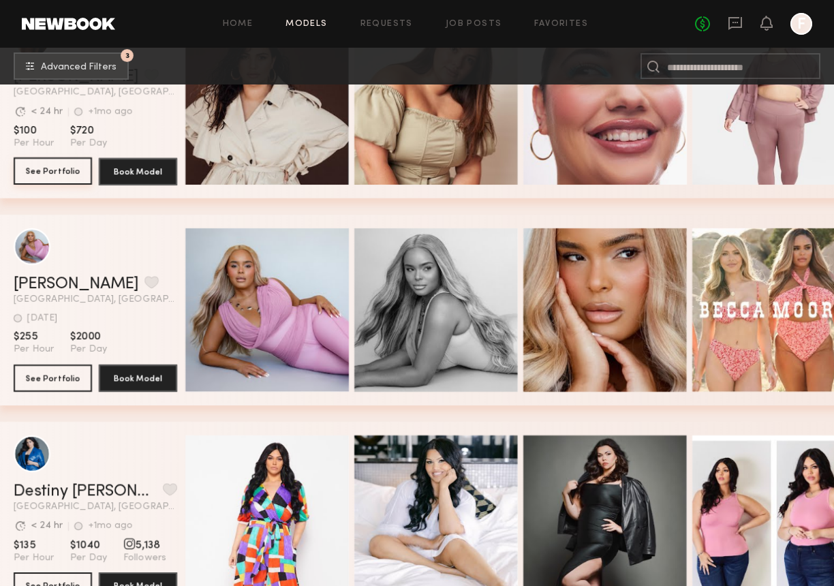
scroll to position [3348, 0]
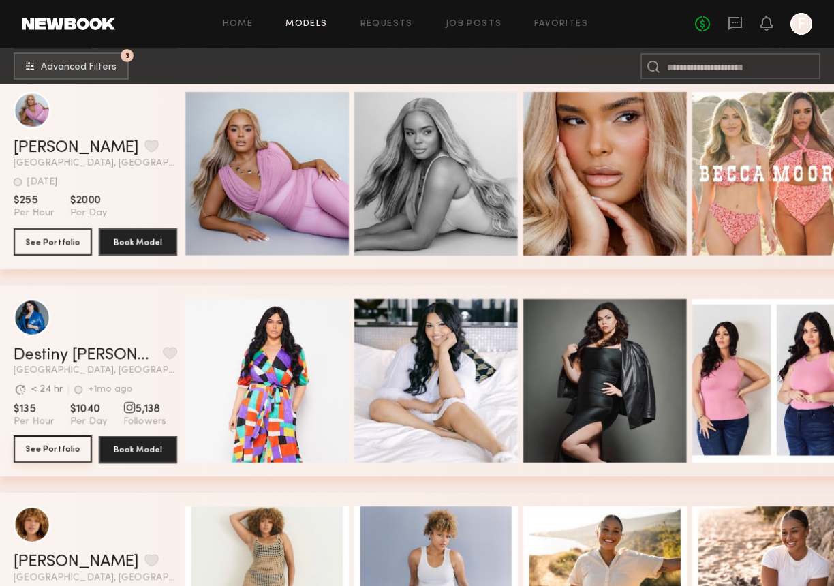
click at [59, 444] on button "See Portfolio" at bounding box center [53, 449] width 78 height 27
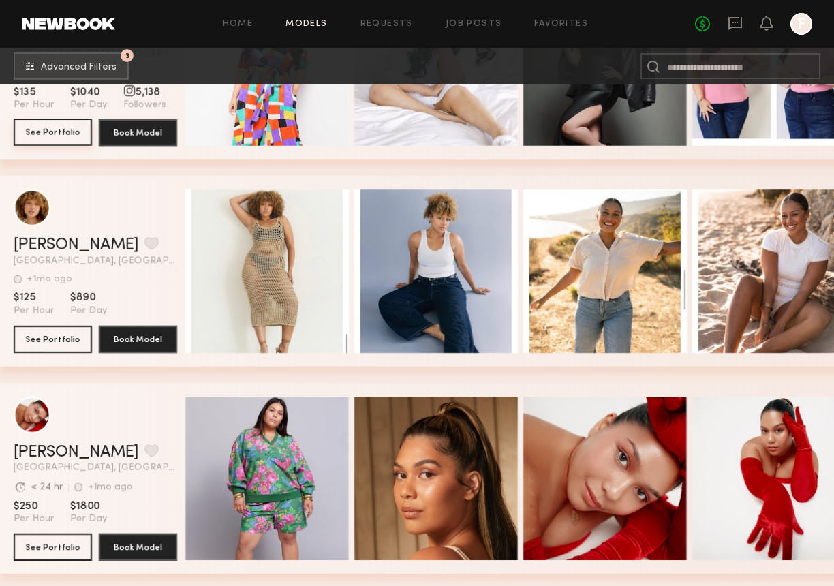
scroll to position [3689, 0]
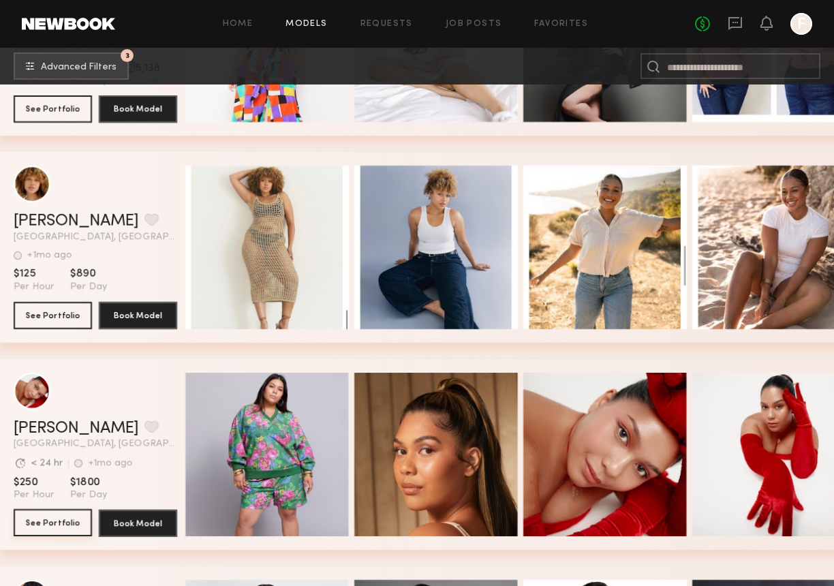
click at [78, 530] on button "See Portfolio" at bounding box center [53, 522] width 78 height 27
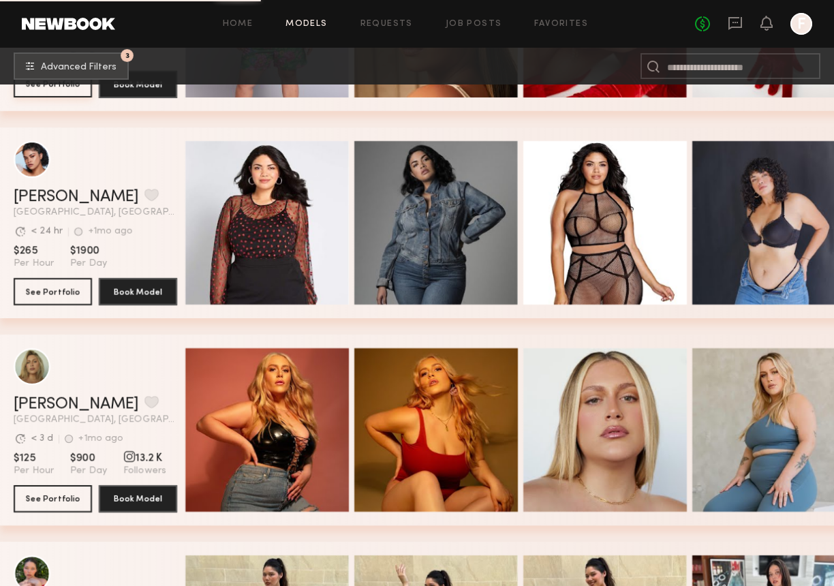
scroll to position [4098, 0]
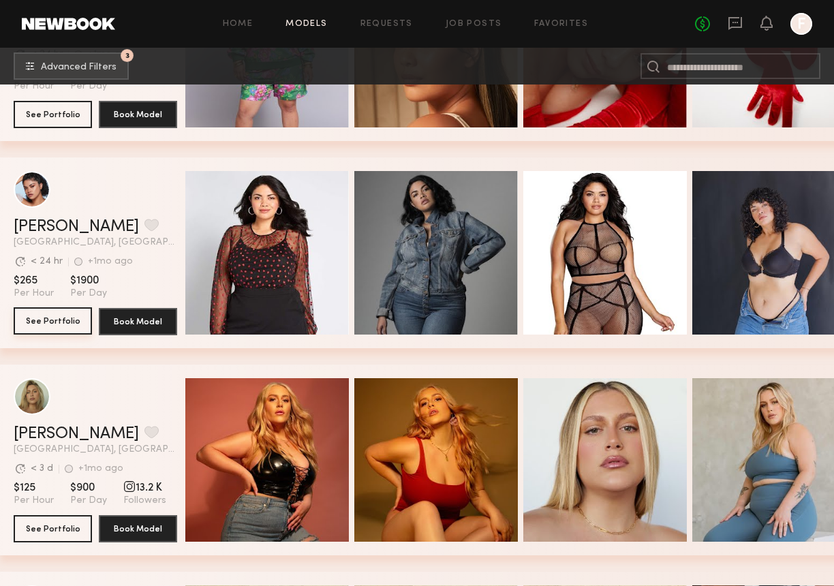
click at [43, 324] on button "See Portfolio" at bounding box center [53, 320] width 78 height 27
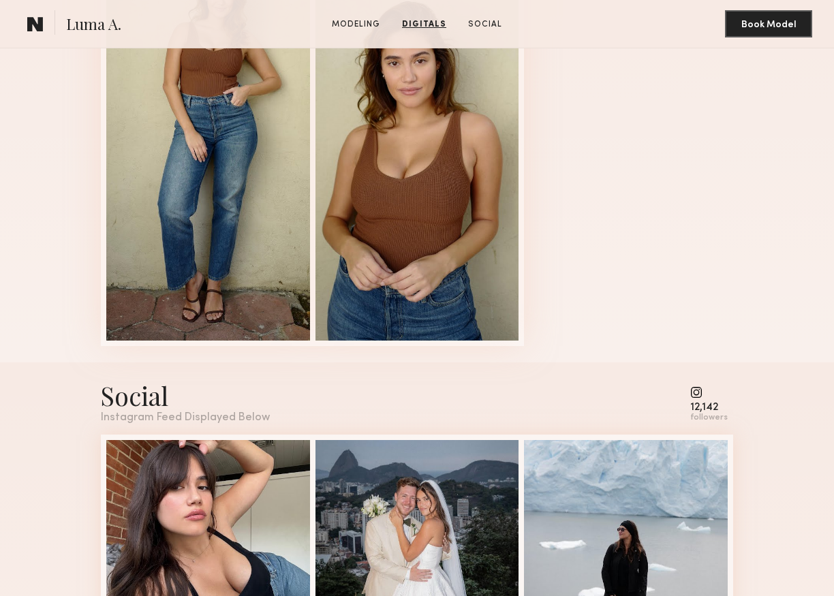
scroll to position [1227, 0]
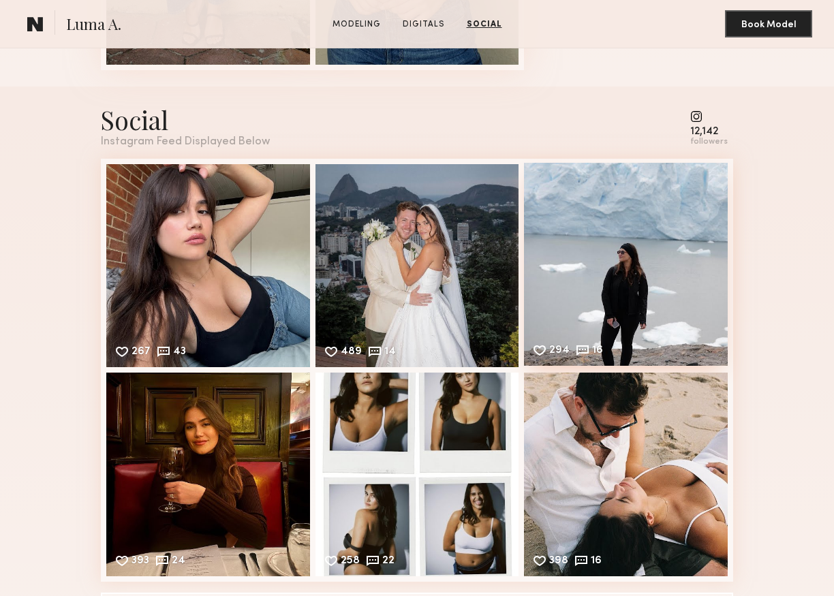
click at [655, 290] on div "294 16 Likes & comments displayed to show model’s engagement" at bounding box center [626, 265] width 204 height 204
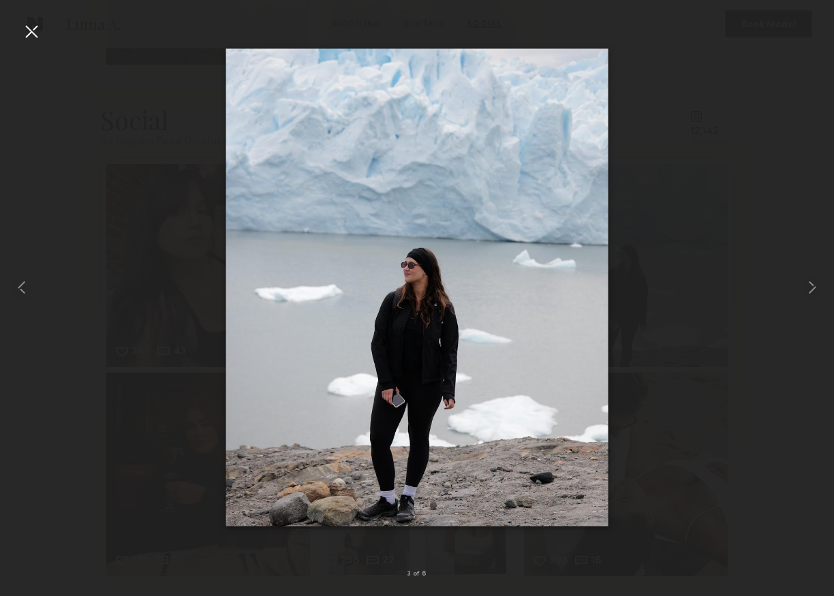
click at [22, 33] on div at bounding box center [31, 31] width 22 height 22
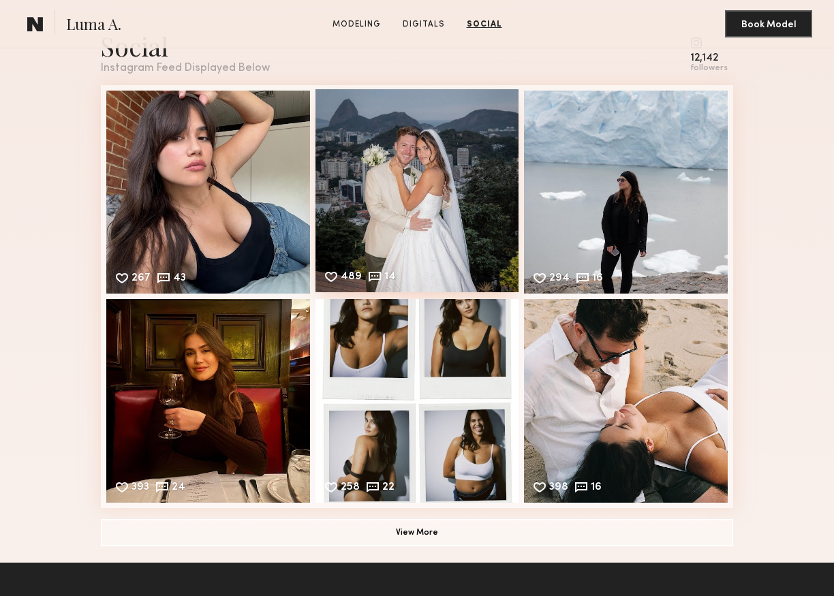
scroll to position [1432, 0]
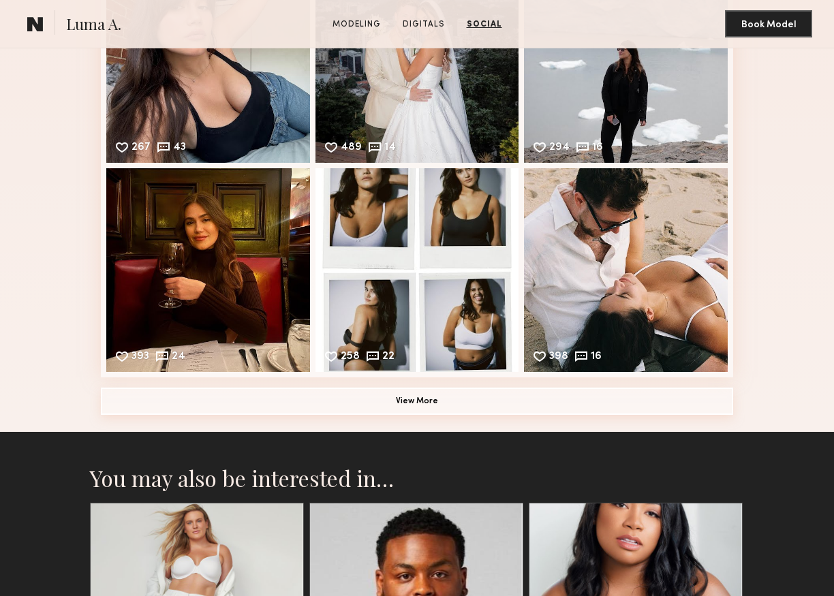
click at [454, 406] on button "View More" at bounding box center [417, 401] width 633 height 27
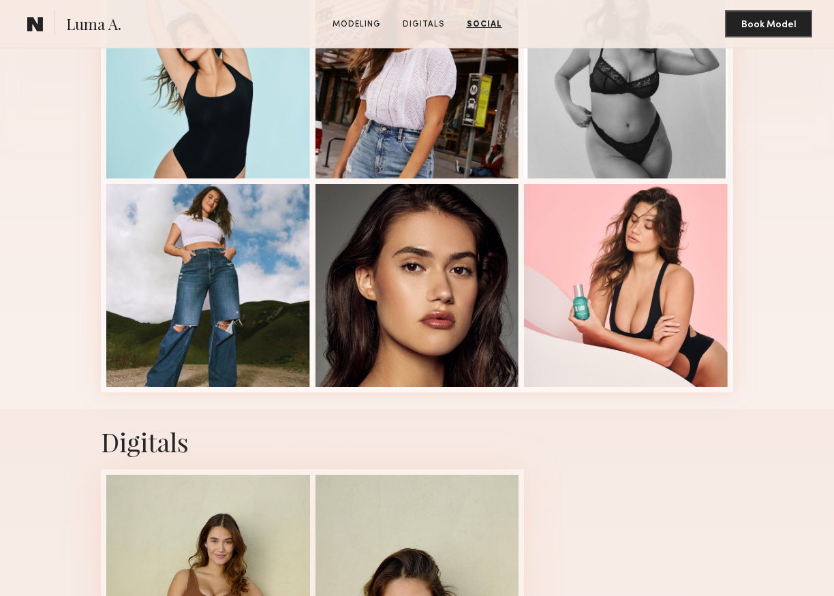
scroll to position [68, 0]
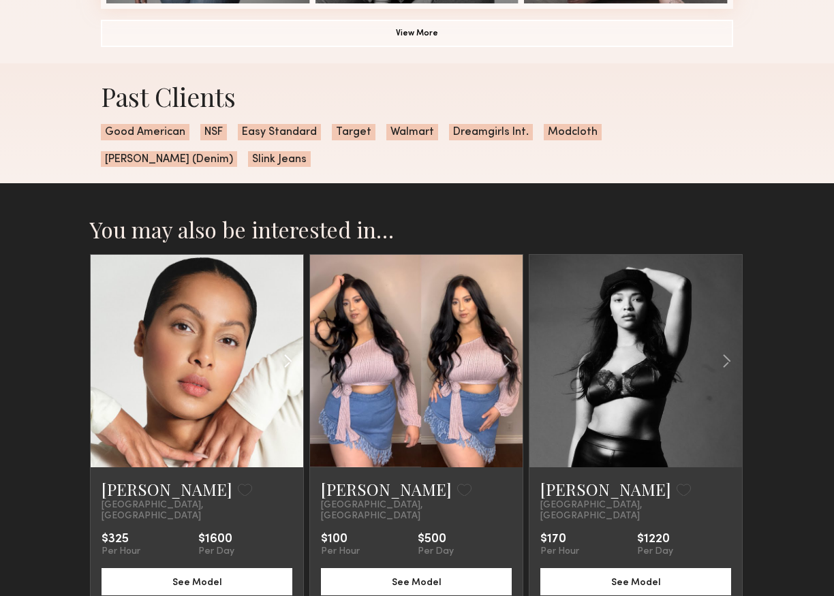
scroll to position [1159, 0]
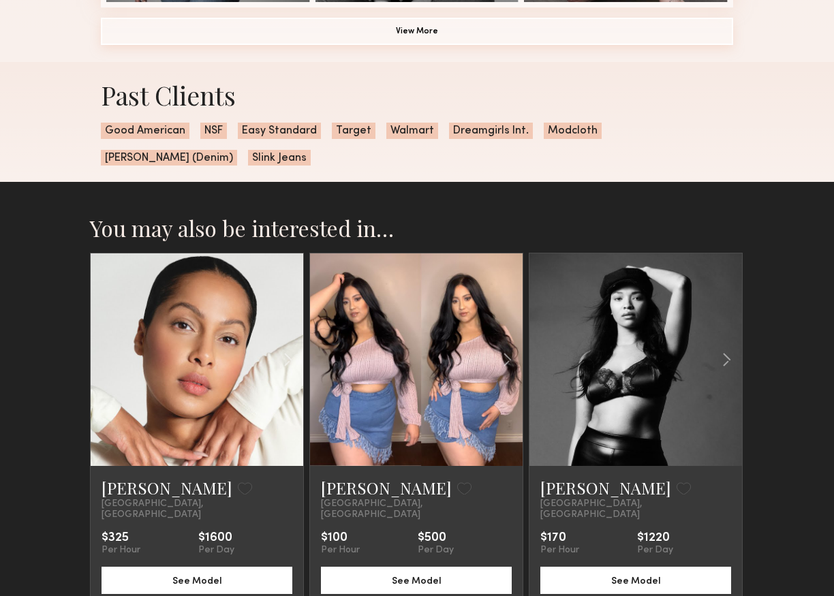
click at [396, 39] on button "View More" at bounding box center [417, 31] width 633 height 27
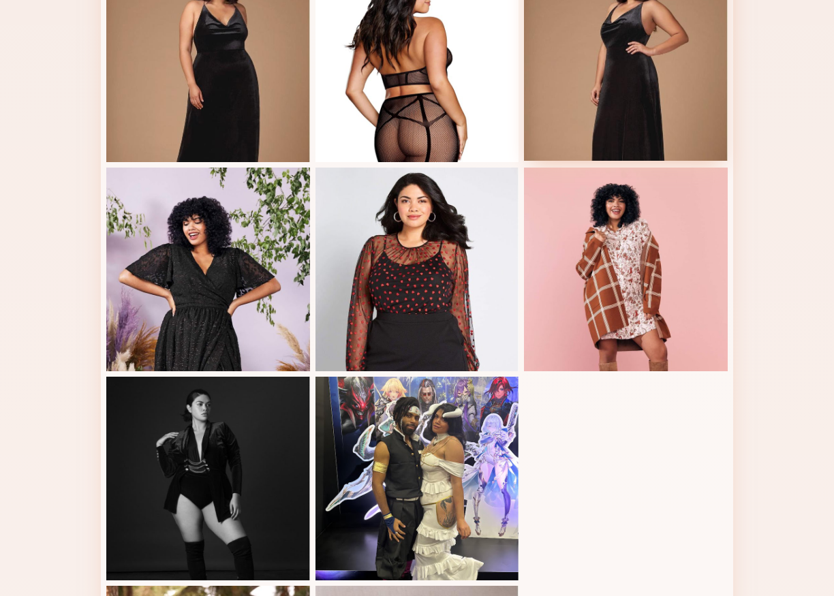
scroll to position [1432, 0]
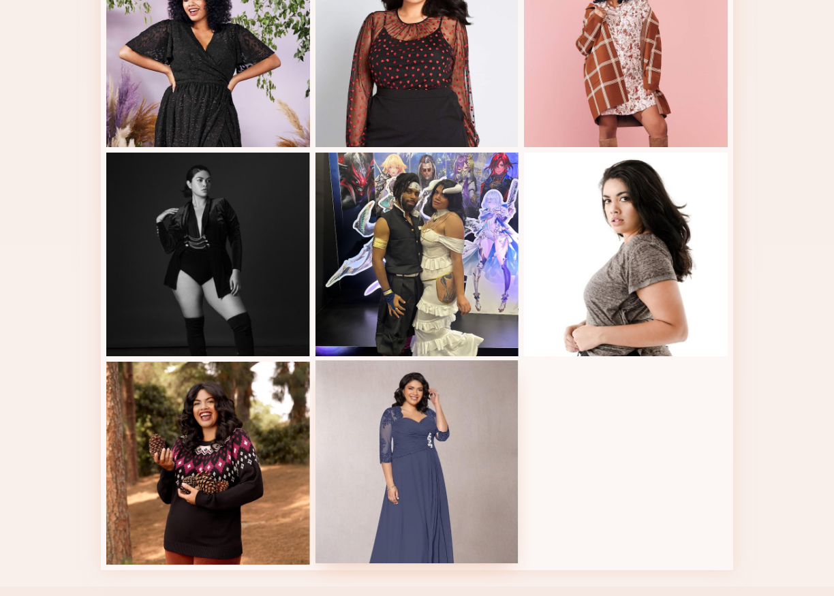
click at [450, 428] on div at bounding box center [418, 463] width 204 height 204
